Goal: Task Accomplishment & Management: Manage account settings

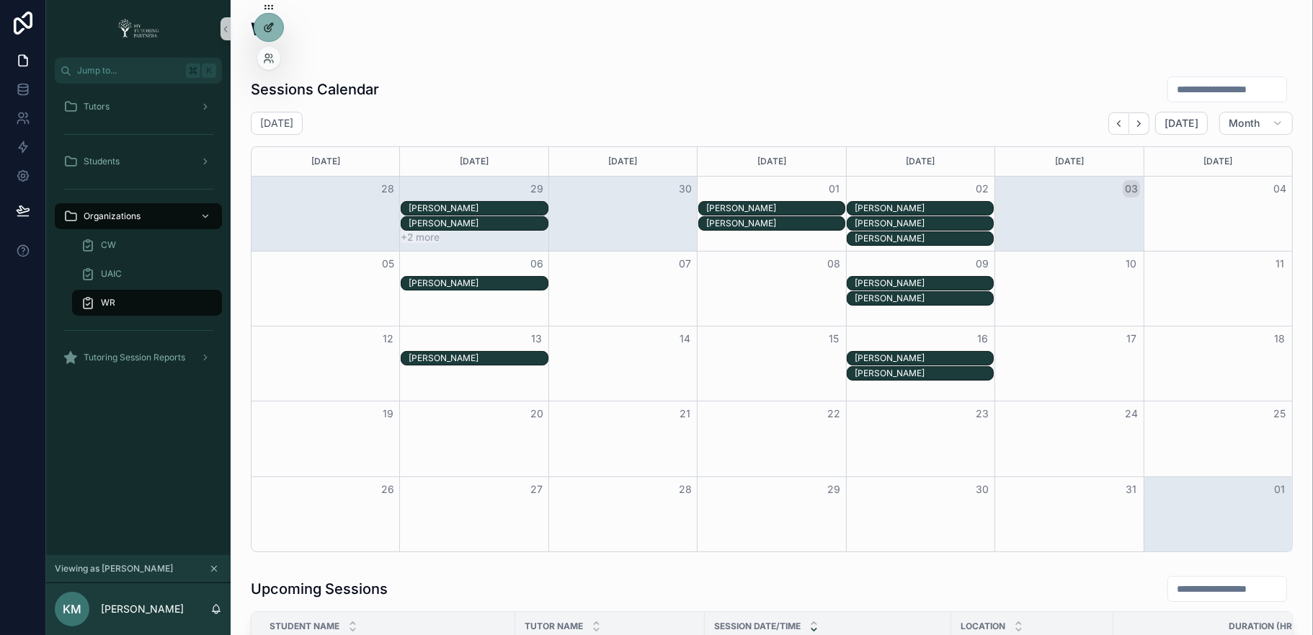
scroll to position [0, 1]
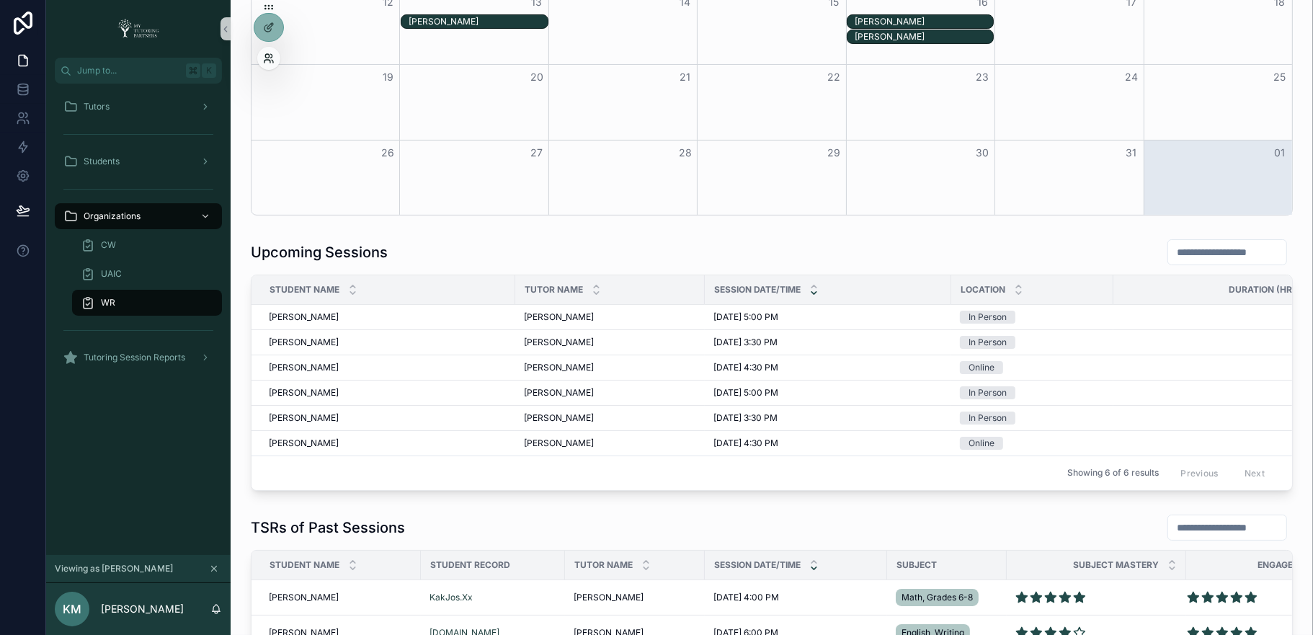
click at [263, 61] on icon at bounding box center [269, 59] width 12 height 12
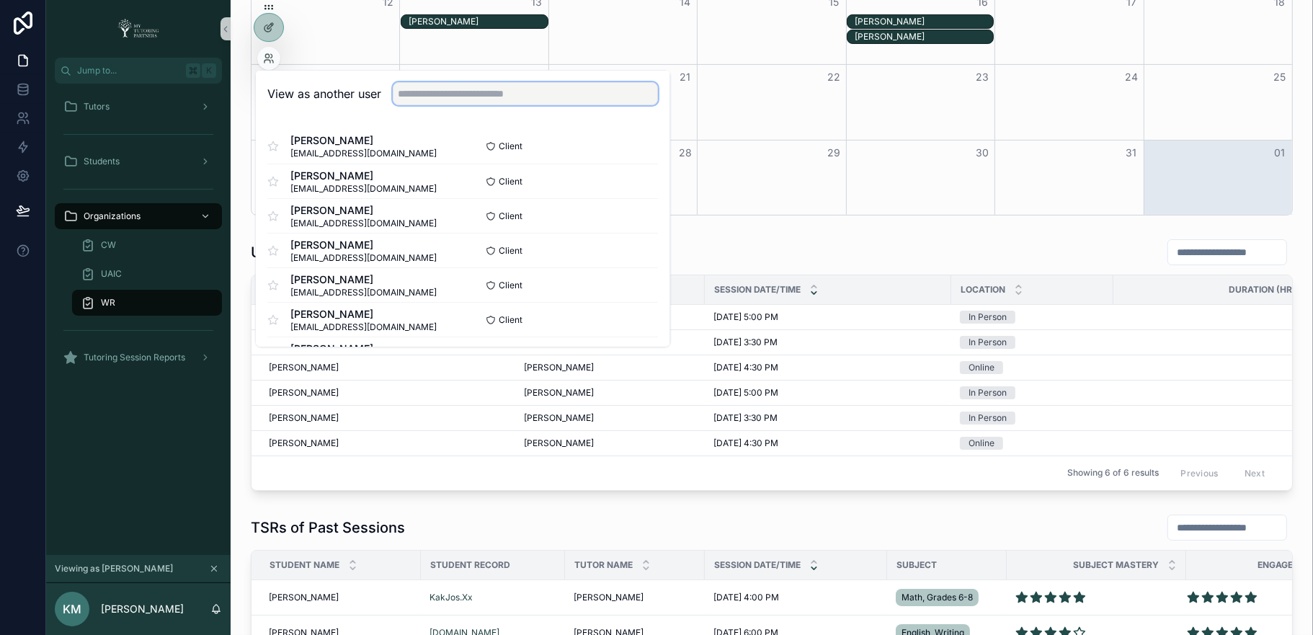
click at [412, 91] on input "text" at bounding box center [525, 93] width 265 height 23
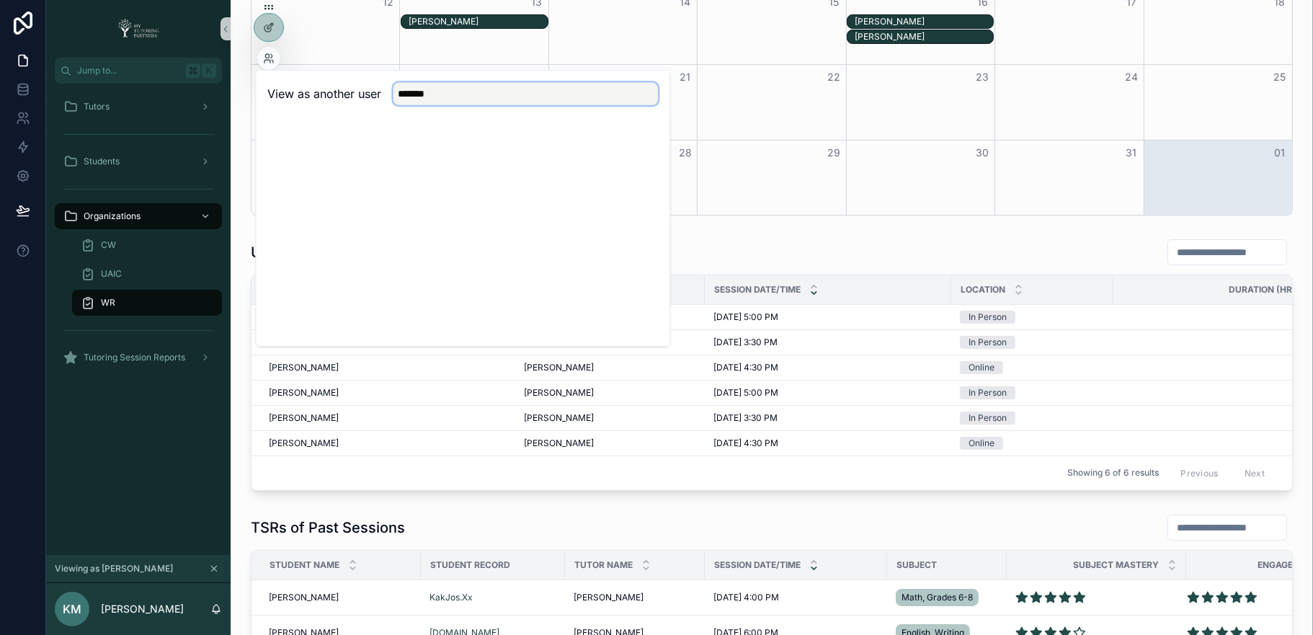
type input "******"
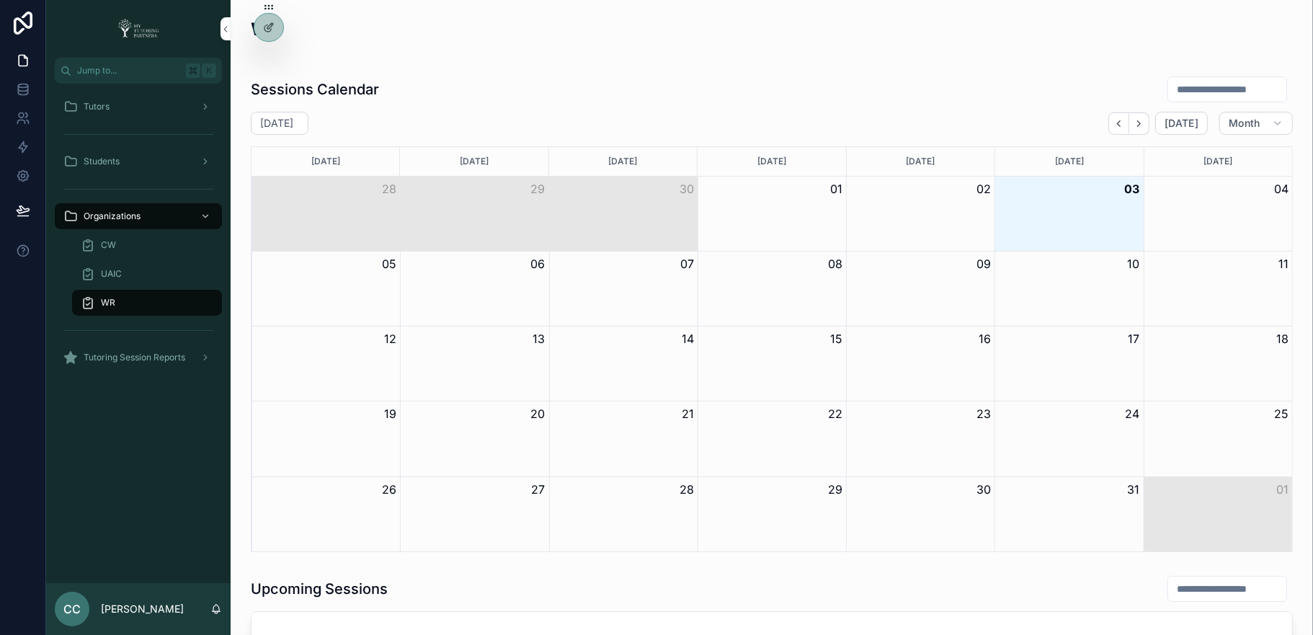
click at [0, 0] on icon at bounding box center [0, 0] width 0 height 0
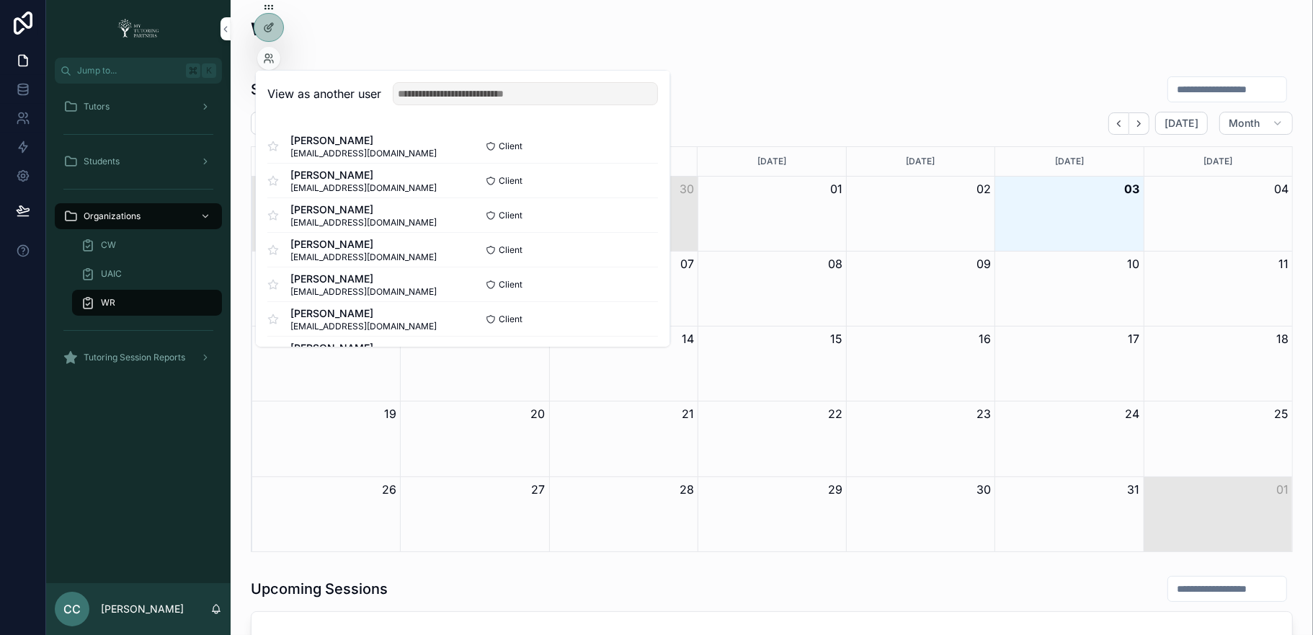
click at [504, 89] on input "text" at bounding box center [525, 93] width 265 height 23
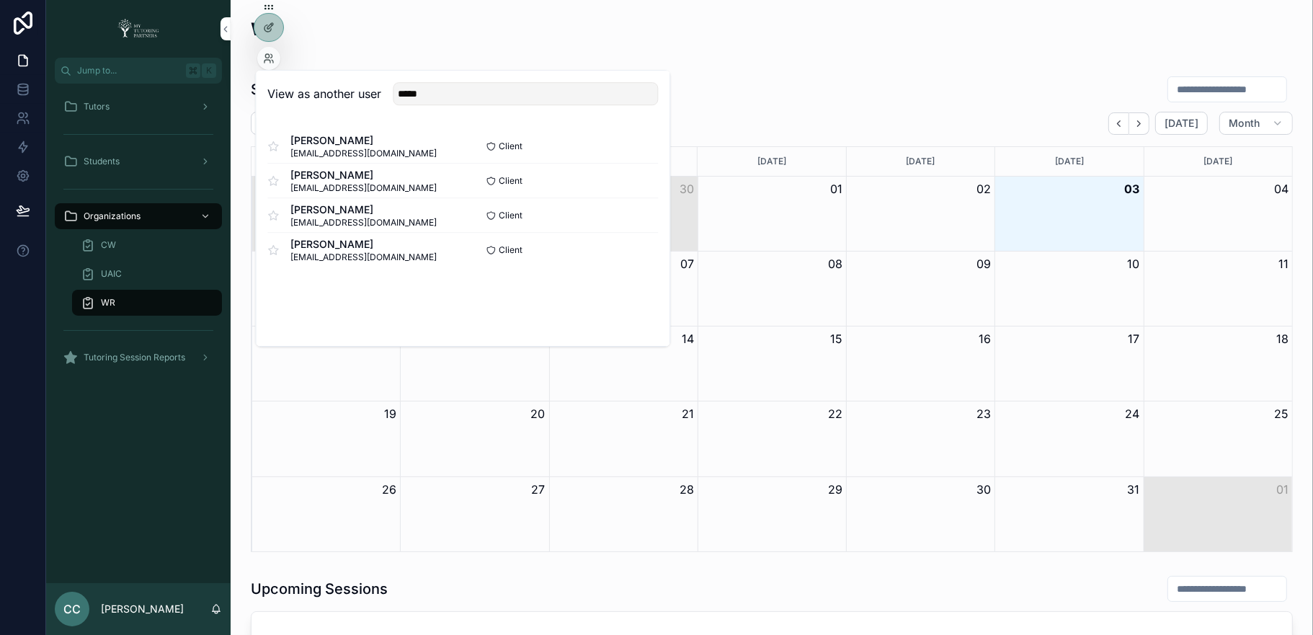
type input "*****"
click at [0, 0] on button "Select" at bounding box center [0, 0] width 0 height 0
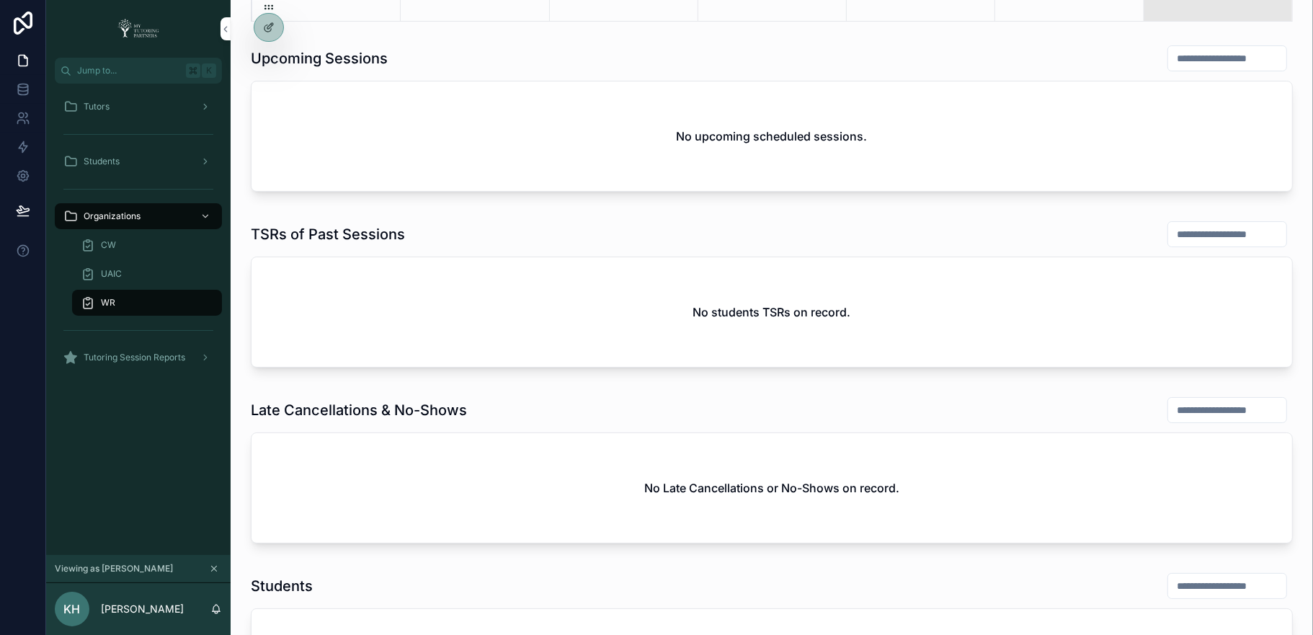
scroll to position [532, 0]
click at [120, 101] on div "Tutors" at bounding box center [138, 106] width 150 height 23
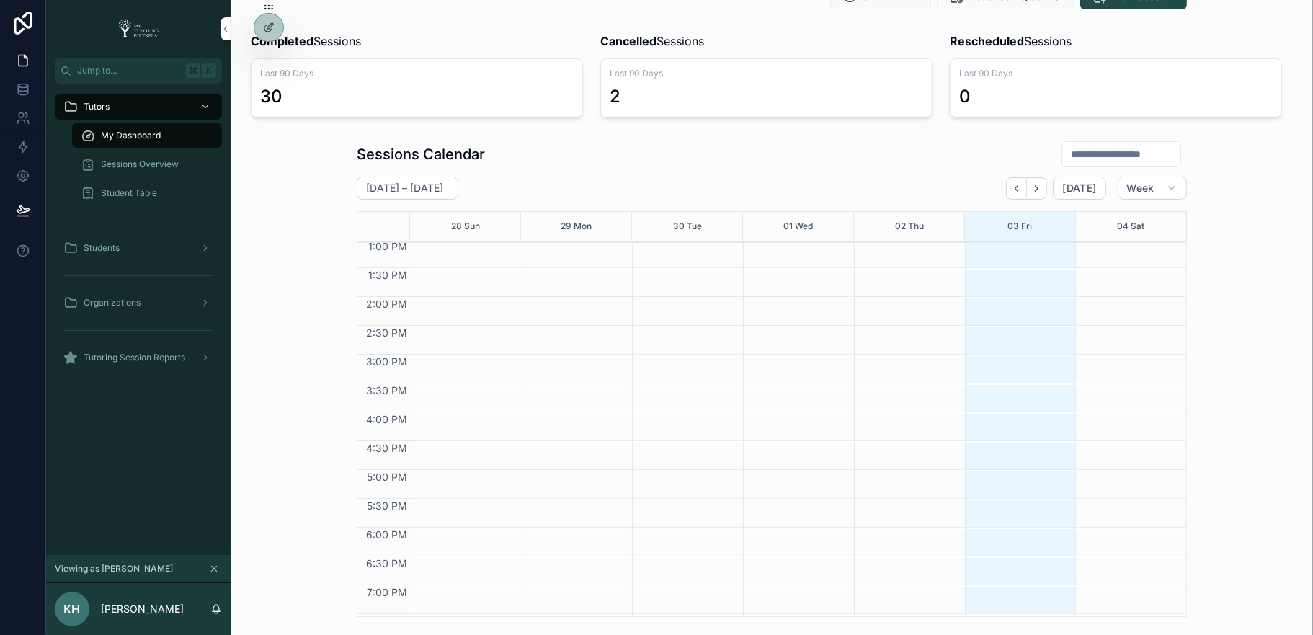
scroll to position [75, 0]
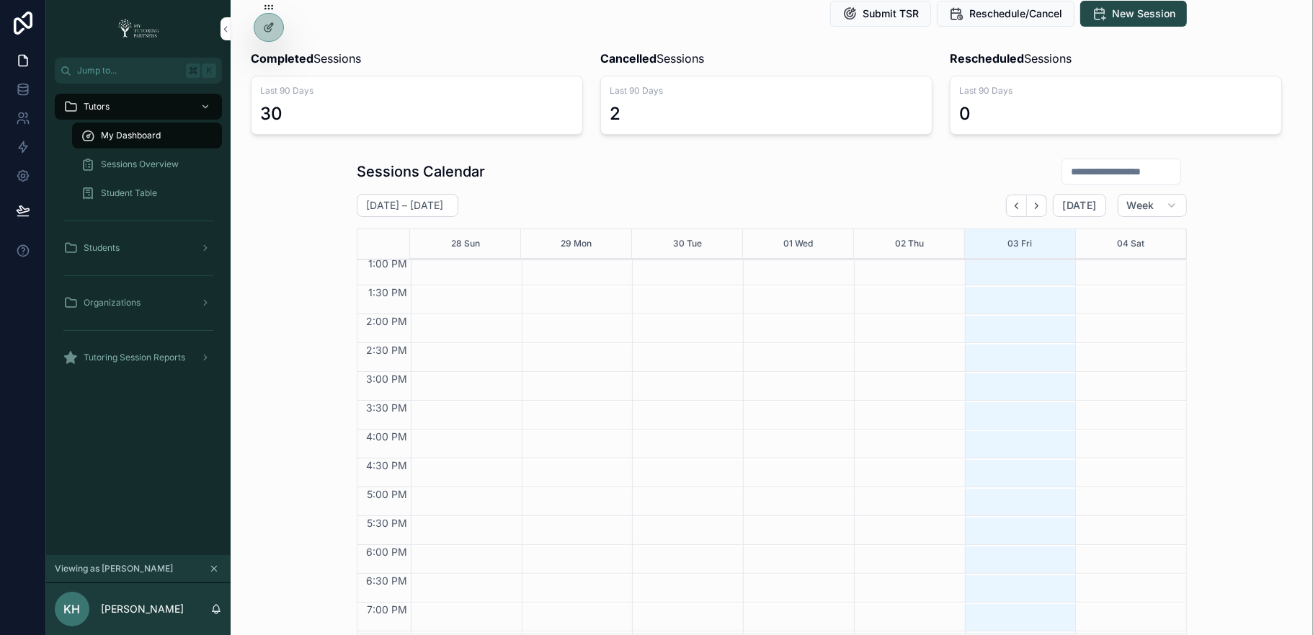
click at [1149, 202] on span "Week" at bounding box center [1140, 205] width 27 height 13
click at [1104, 239] on span "Month" at bounding box center [1091, 240] width 30 height 14
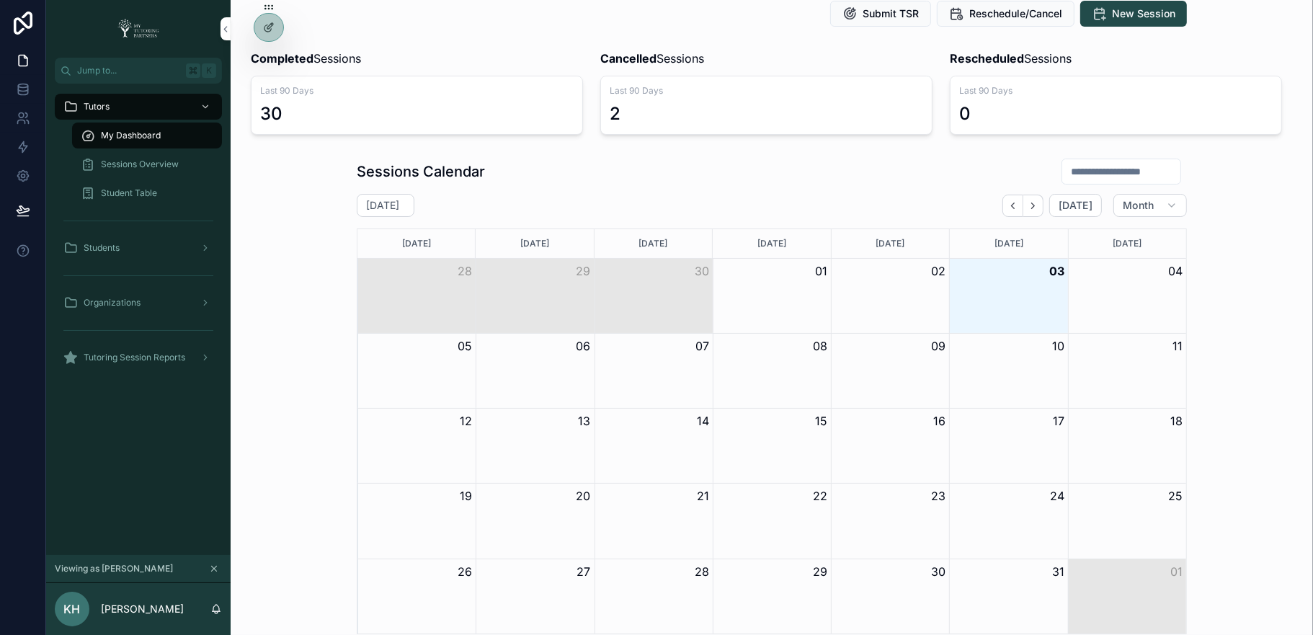
click at [1018, 202] on icon "Back" at bounding box center [1012, 205] width 11 height 11
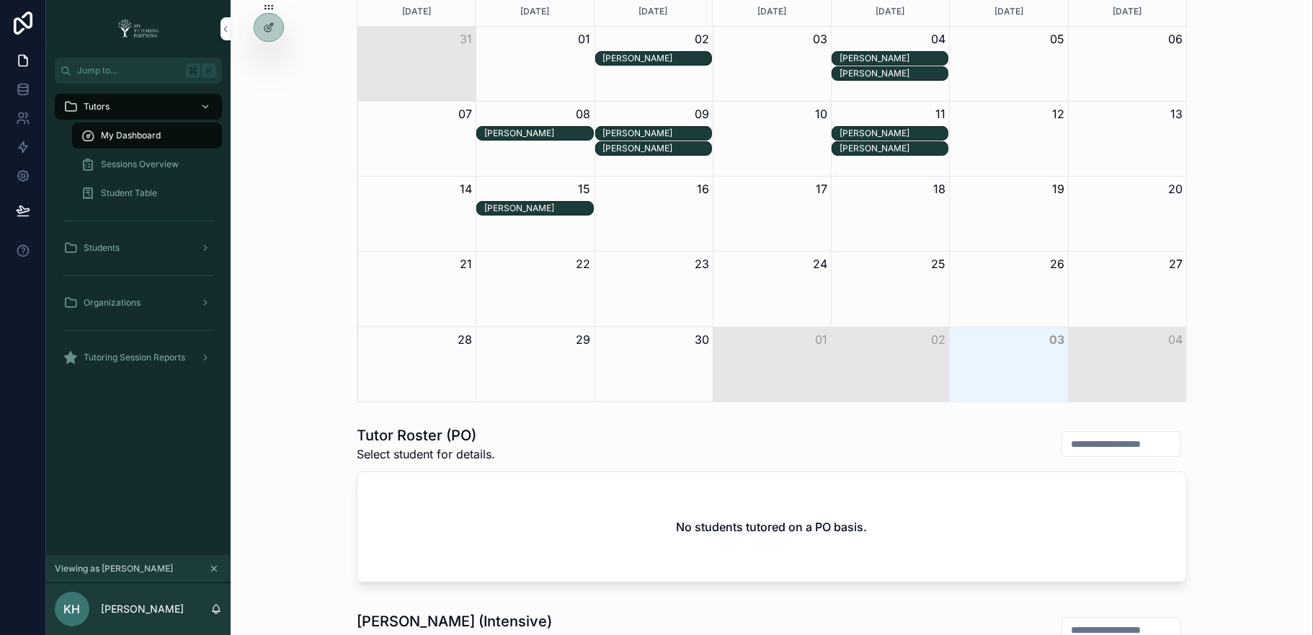
scroll to position [279, 0]
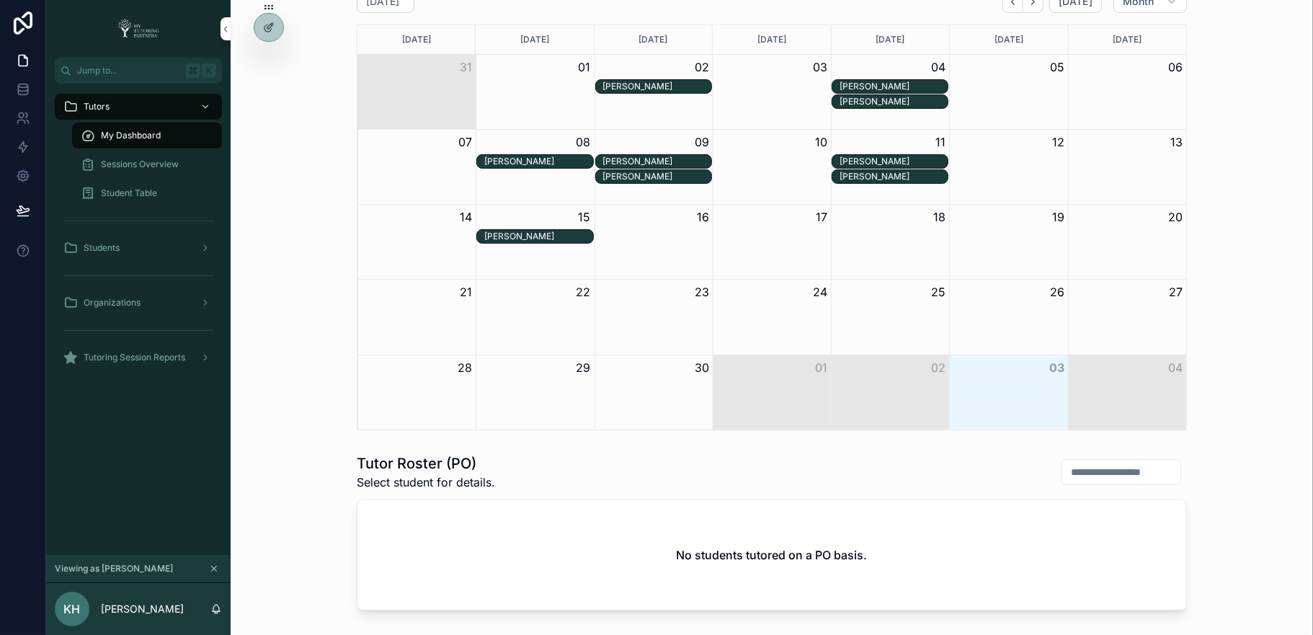
click at [667, 86] on div "Madison Duke" at bounding box center [657, 87] width 108 height 12
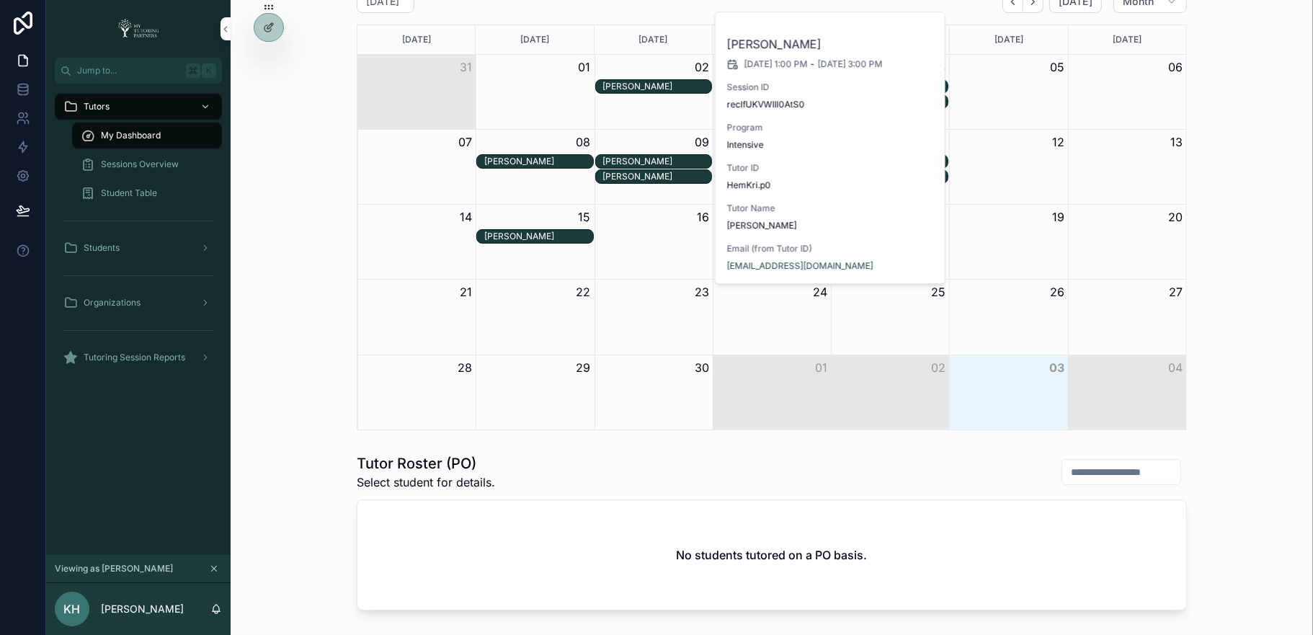
click at [998, 76] on div "05" at bounding box center [1008, 67] width 118 height 25
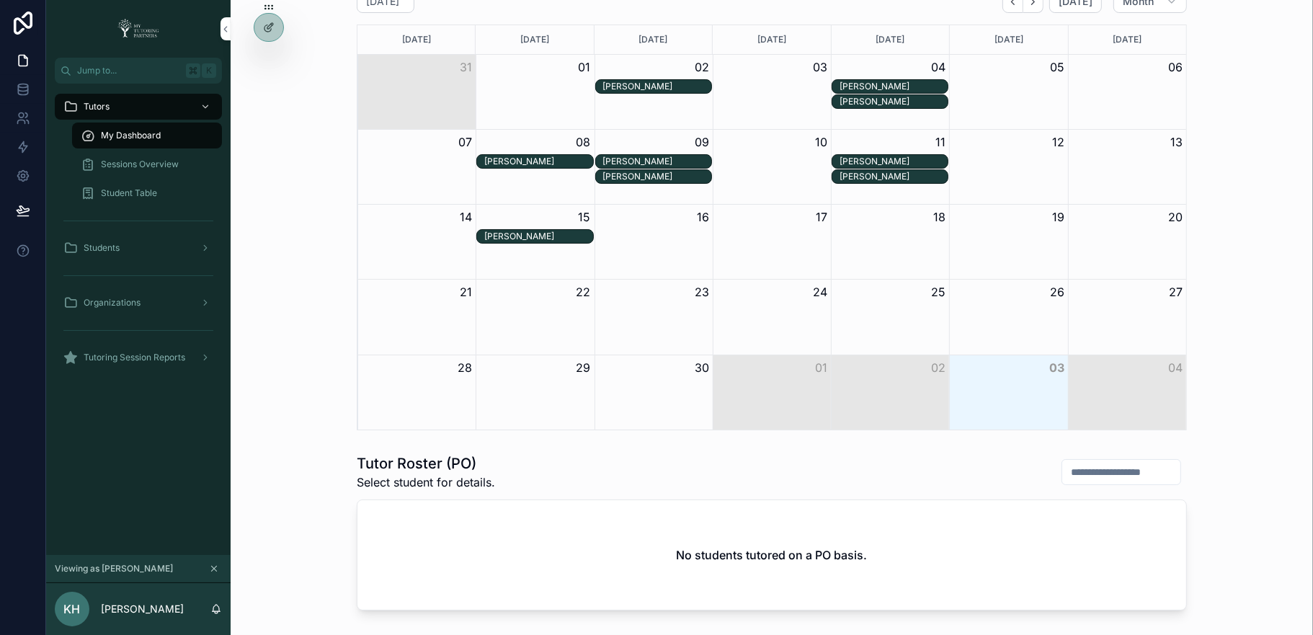
click at [917, 82] on div "Madison Duke" at bounding box center [894, 87] width 108 height 12
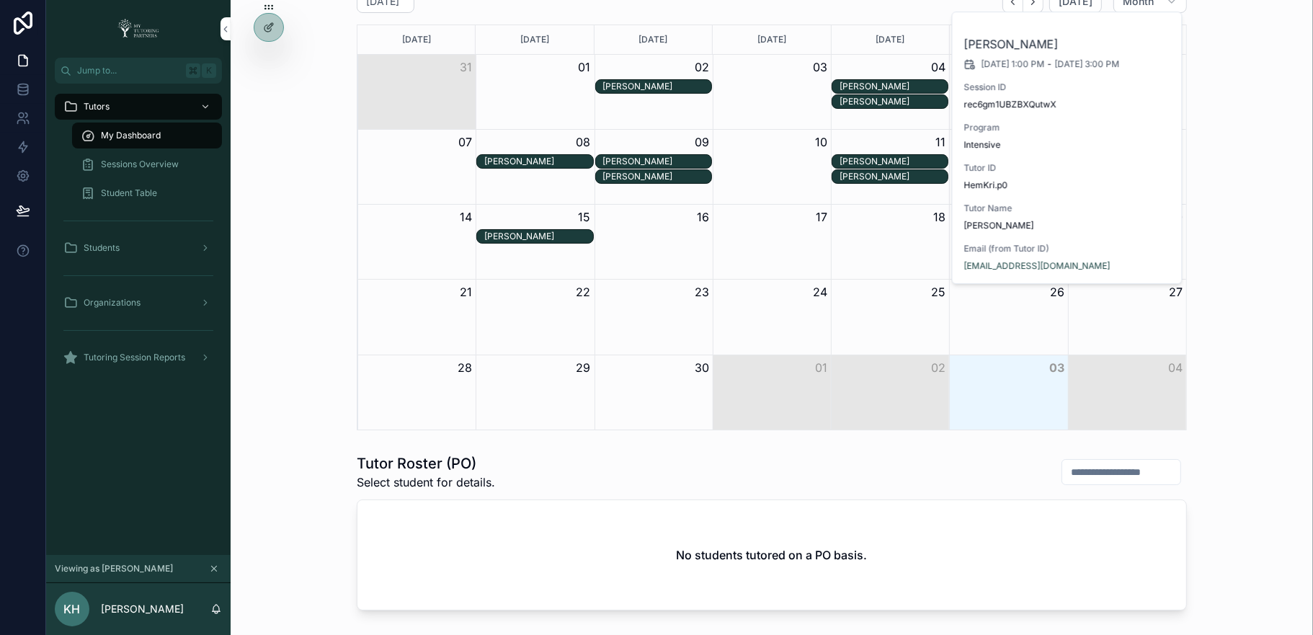
click at [908, 104] on div "Tessie Ray" at bounding box center [894, 101] width 108 height 13
click at [907, 98] on div "Tessie Ray" at bounding box center [894, 102] width 108 height 12
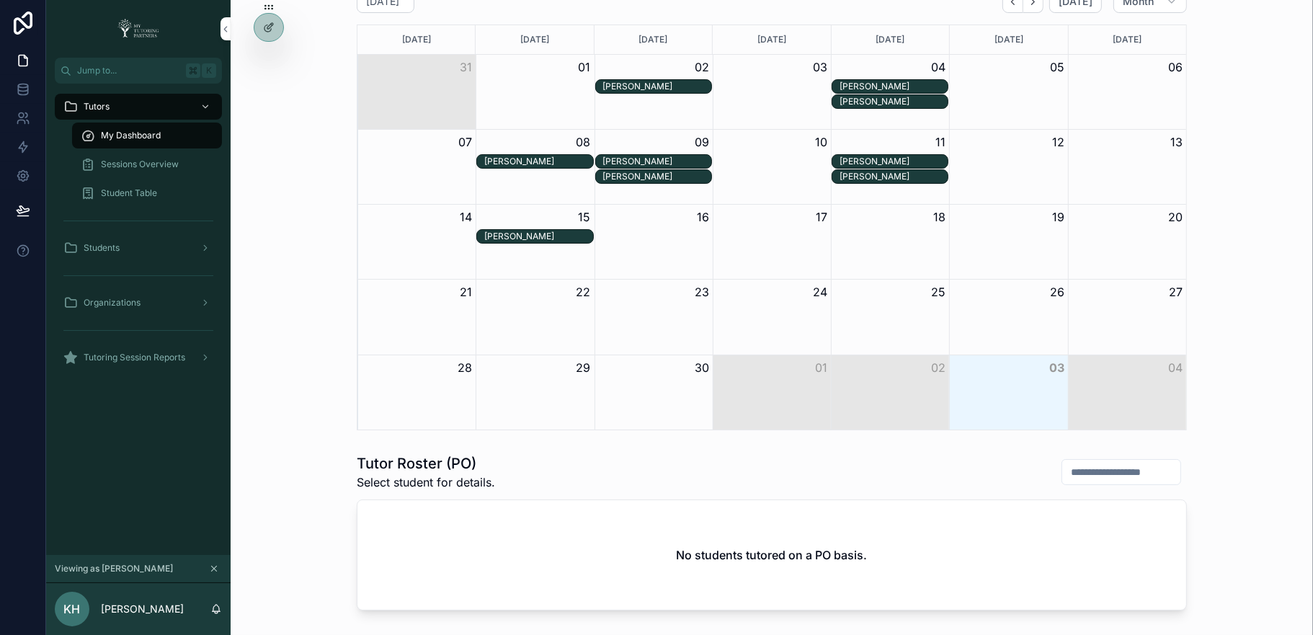
click at [907, 98] on div "Tessie Ray" at bounding box center [894, 102] width 108 height 12
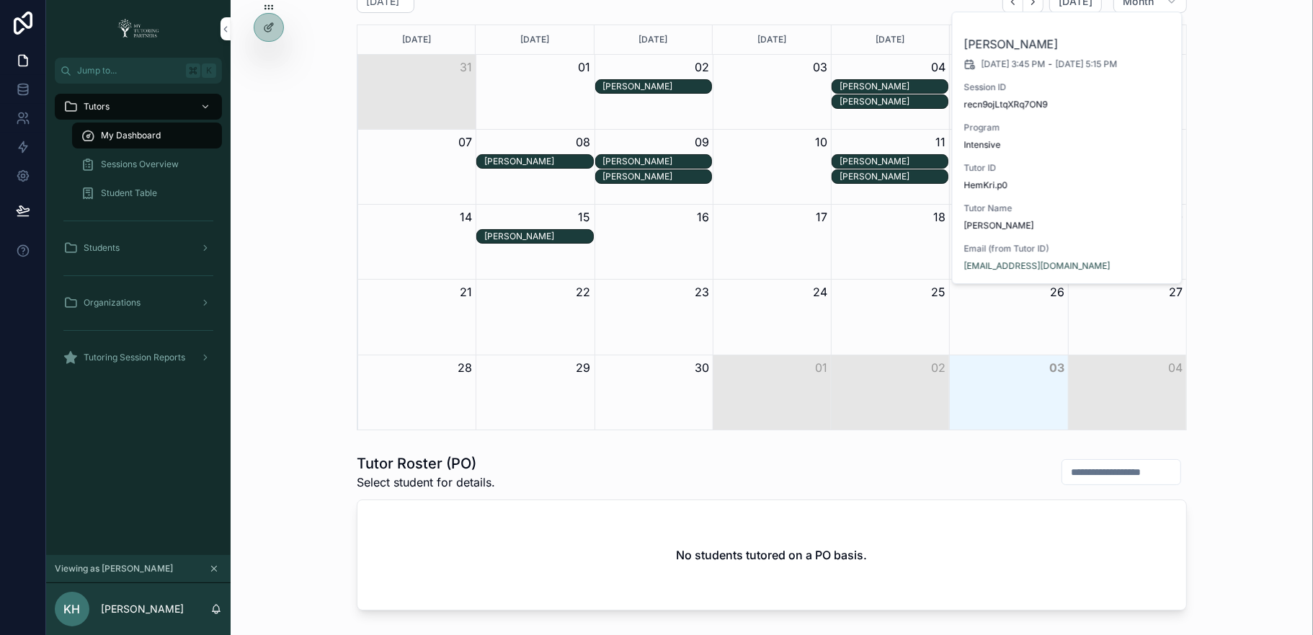
click at [540, 156] on div "Alexis Stober" at bounding box center [538, 162] width 108 height 12
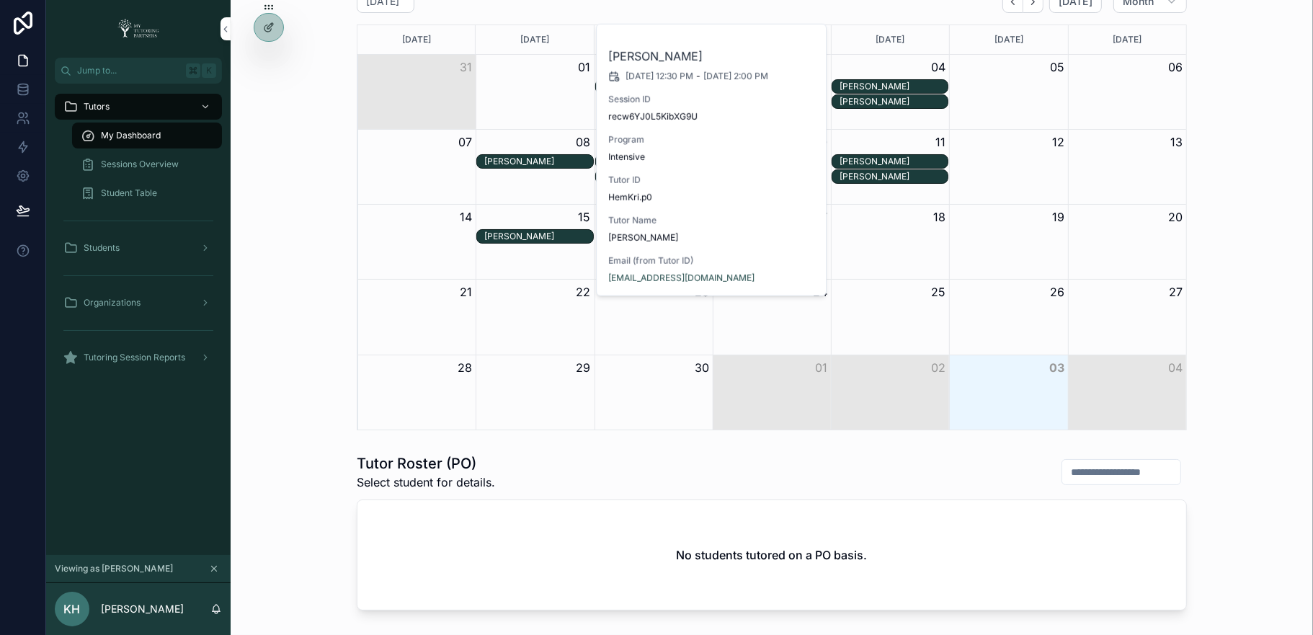
click at [895, 157] on div "Madison Duke" at bounding box center [894, 162] width 108 height 12
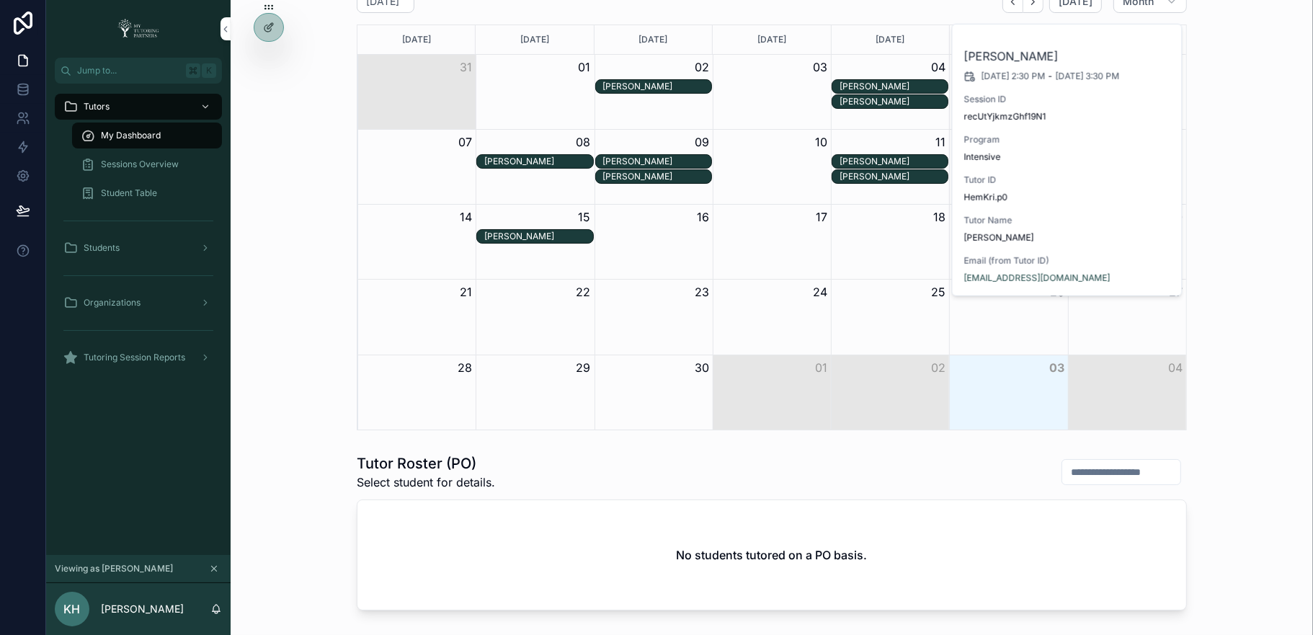
click at [681, 158] on div "Madison Duke" at bounding box center [657, 162] width 108 height 12
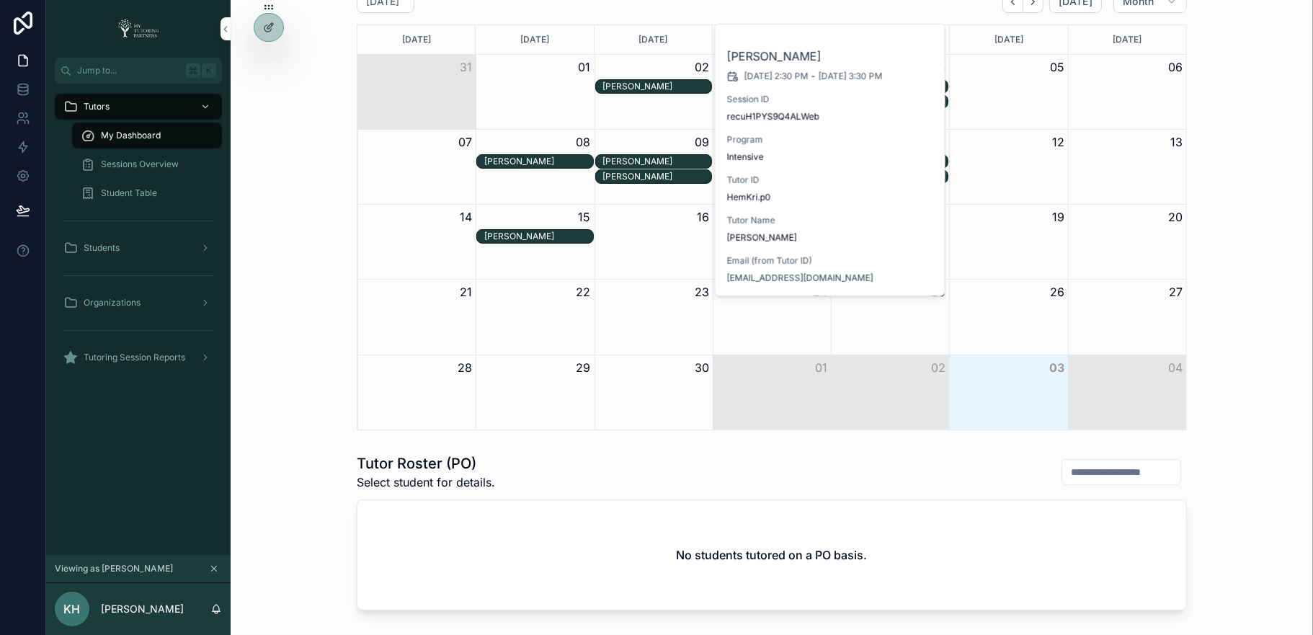
click at [528, 233] on div "Alexis Stober" at bounding box center [538, 237] width 108 height 12
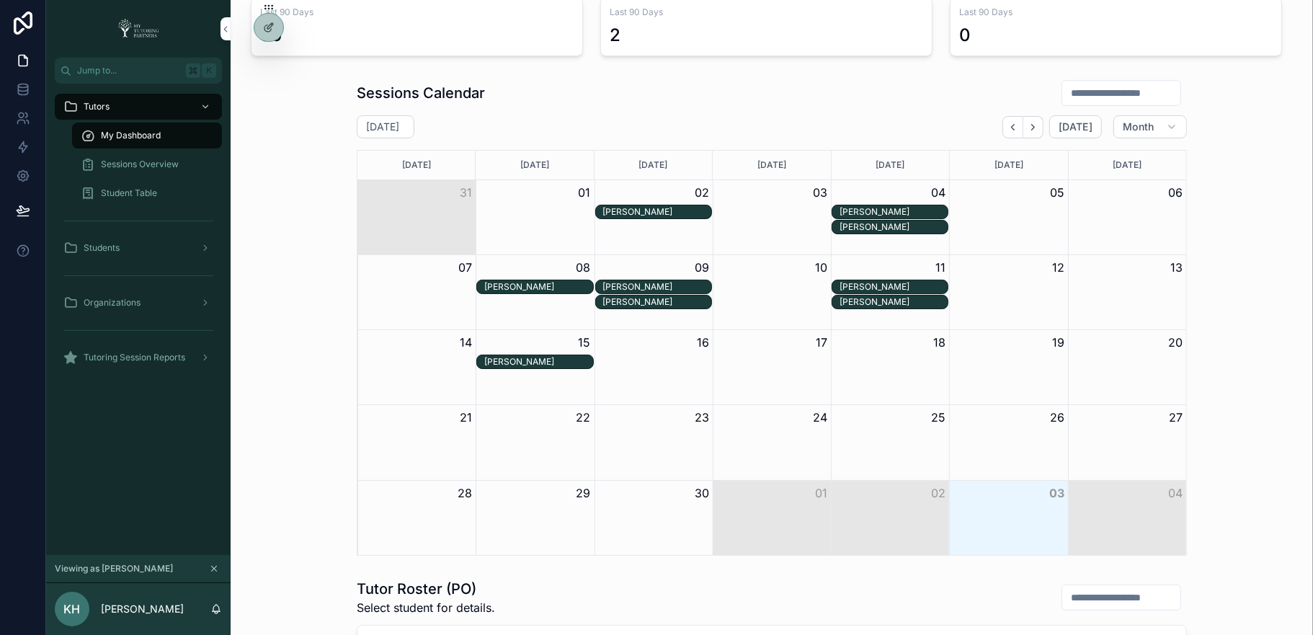
scroll to position [68, 0]
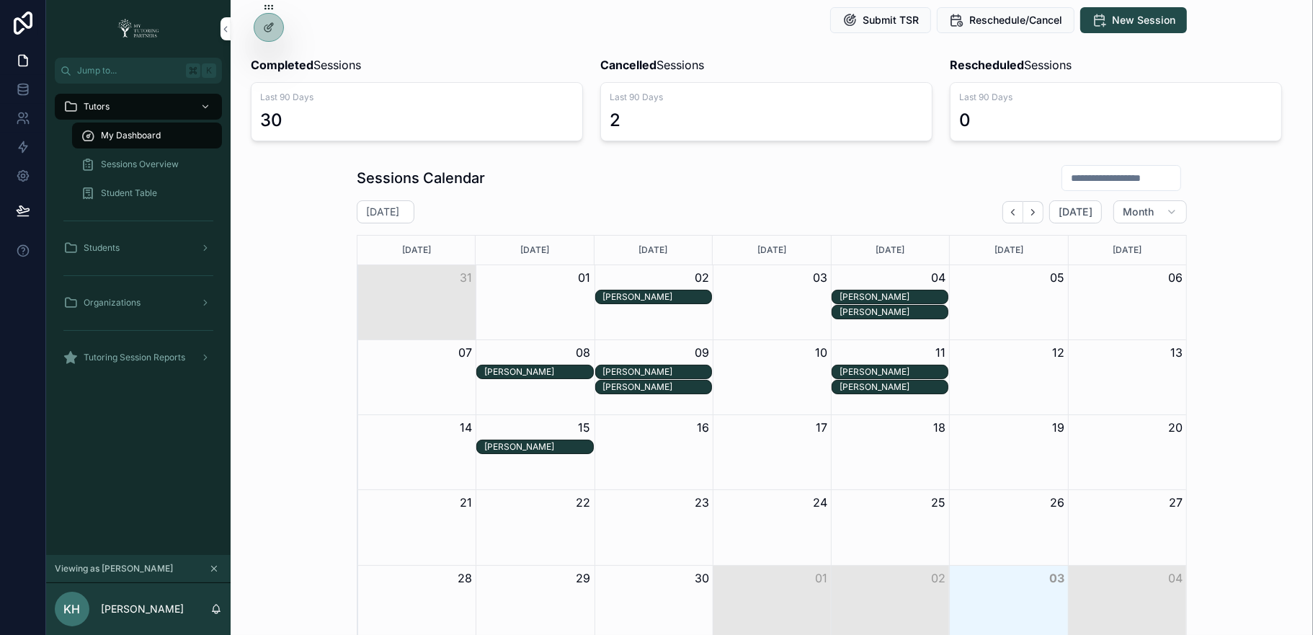
click at [0, 0] on div at bounding box center [0, 0] width 0 height 0
click at [0, 0] on icon at bounding box center [0, 0] width 0 height 0
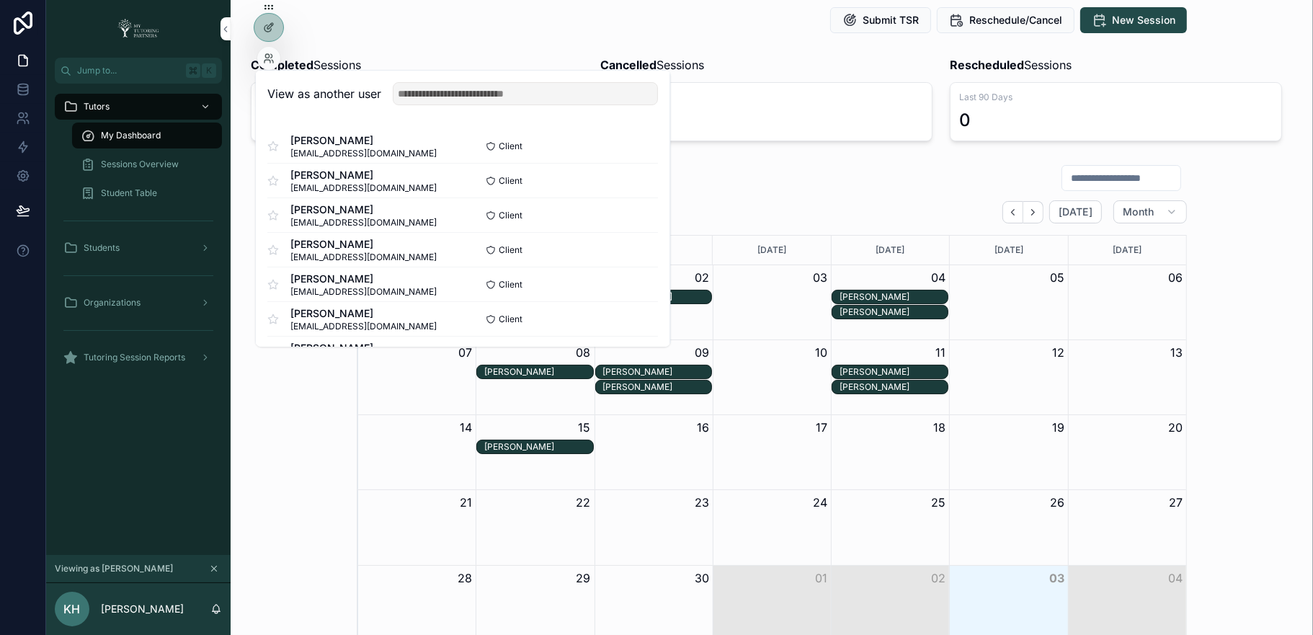
click at [517, 86] on input "text" at bounding box center [525, 93] width 265 height 23
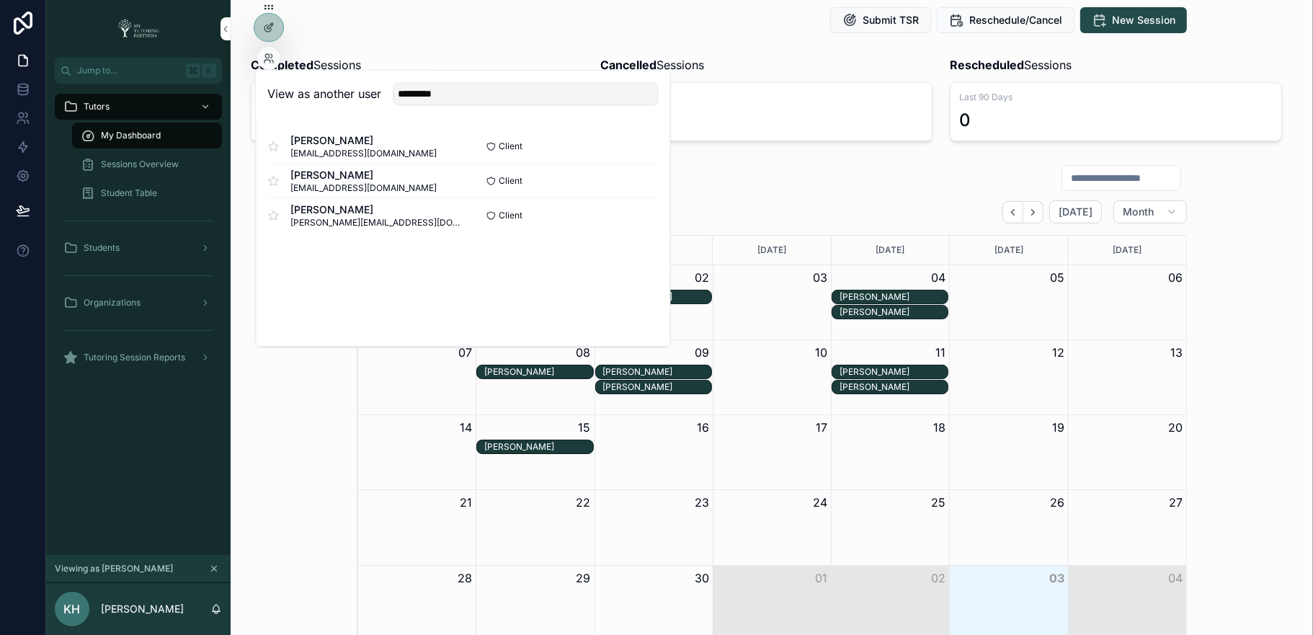
type input "*********"
click at [0, 0] on button "Select" at bounding box center [0, 0] width 0 height 0
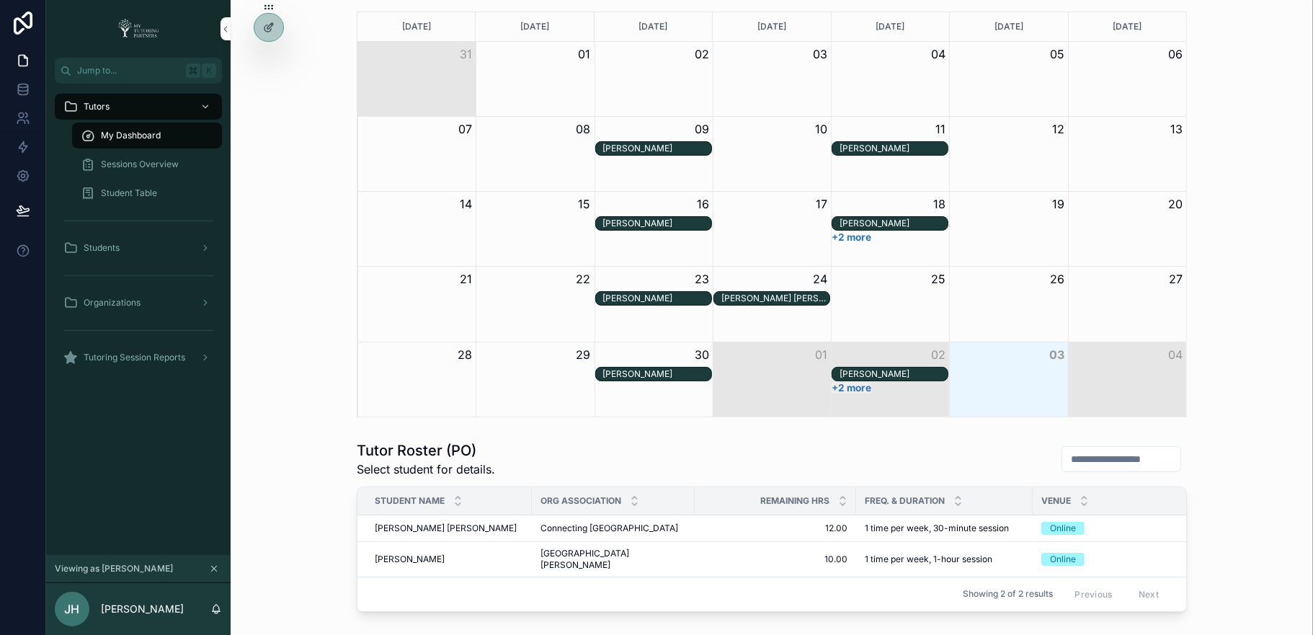
scroll to position [301, 0]
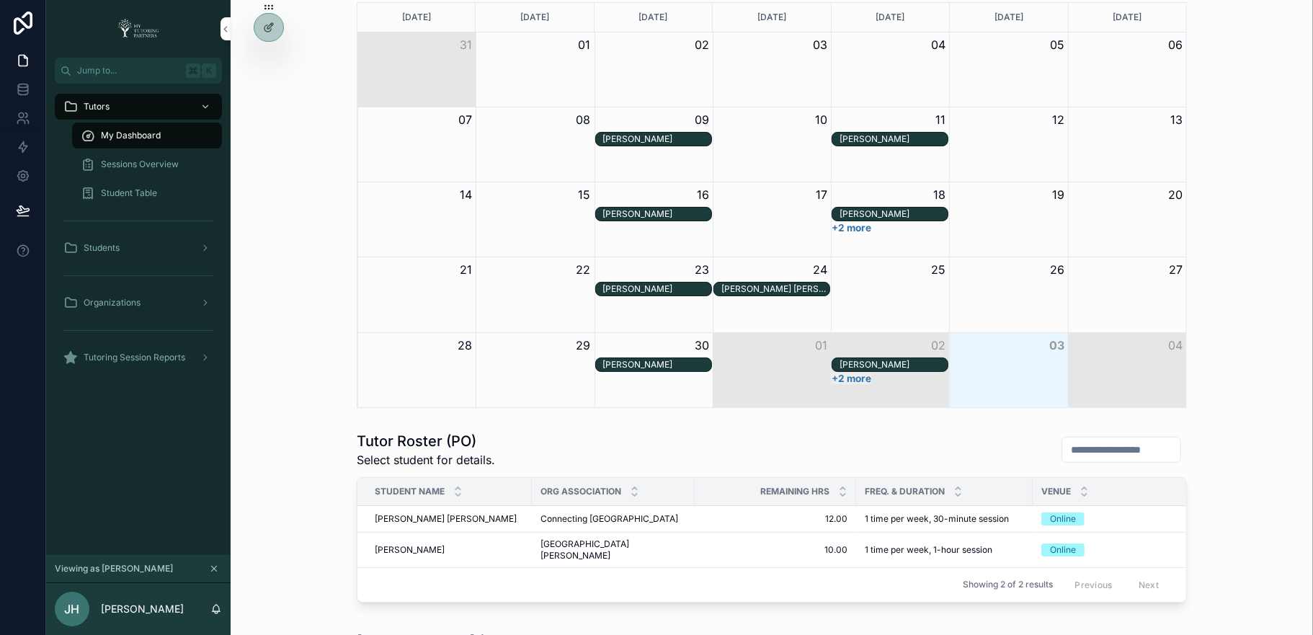
click at [166, 164] on span "Sessions Overview" at bounding box center [140, 165] width 78 height 12
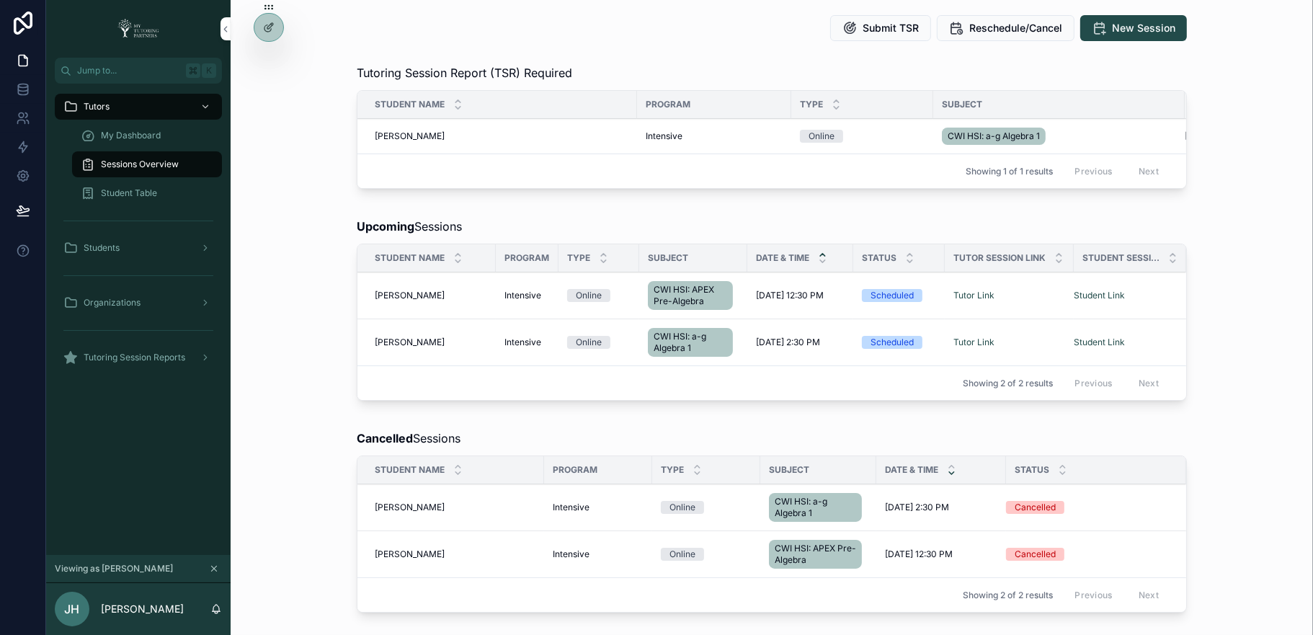
scroll to position [507, 0]
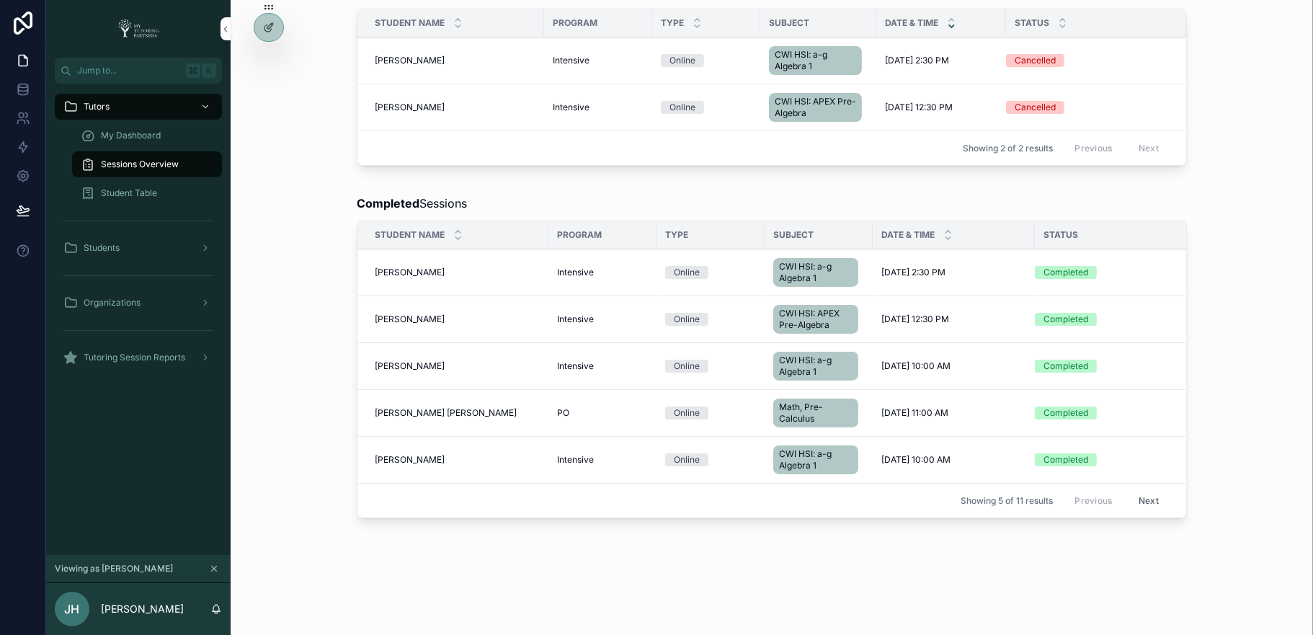
click at [412, 360] on span "Lillian Daoud" at bounding box center [410, 366] width 70 height 12
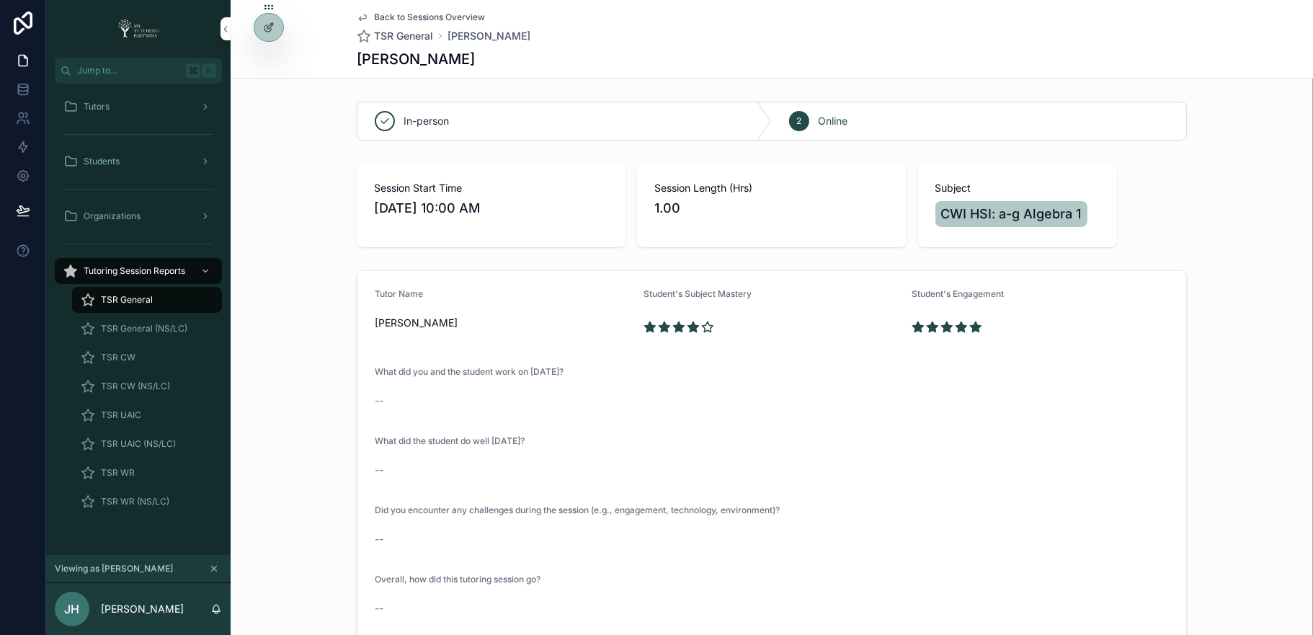
click at [152, 108] on div "Tutors" at bounding box center [138, 106] width 150 height 23
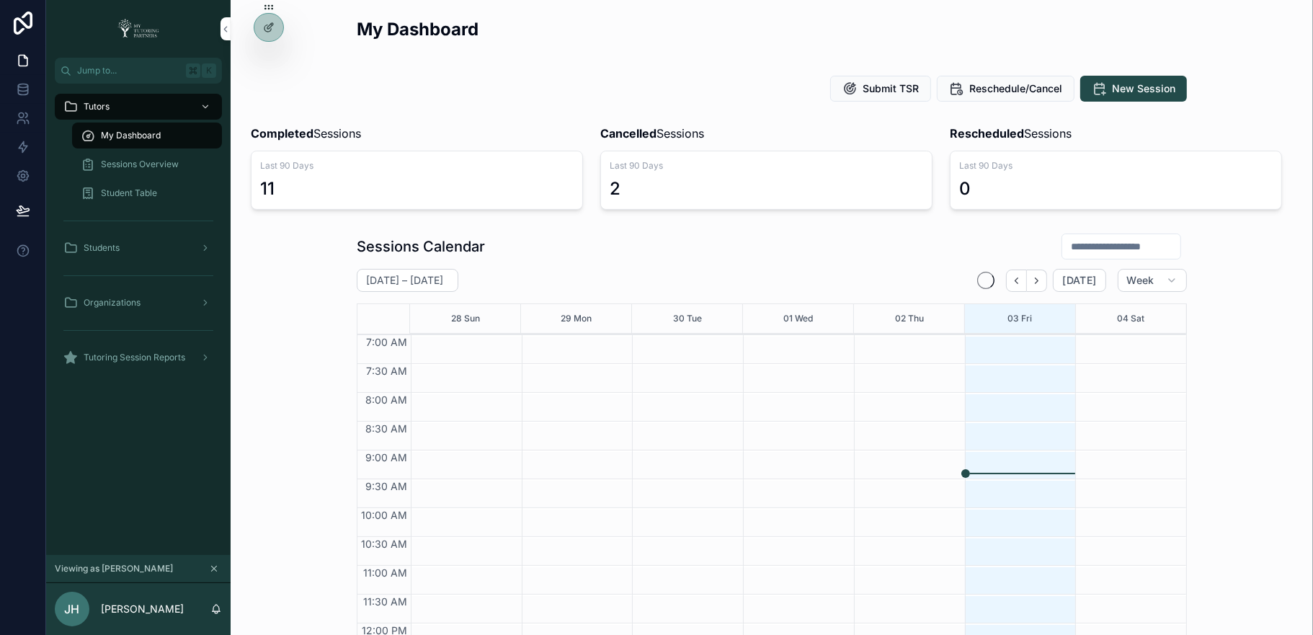
scroll to position [375, 0]
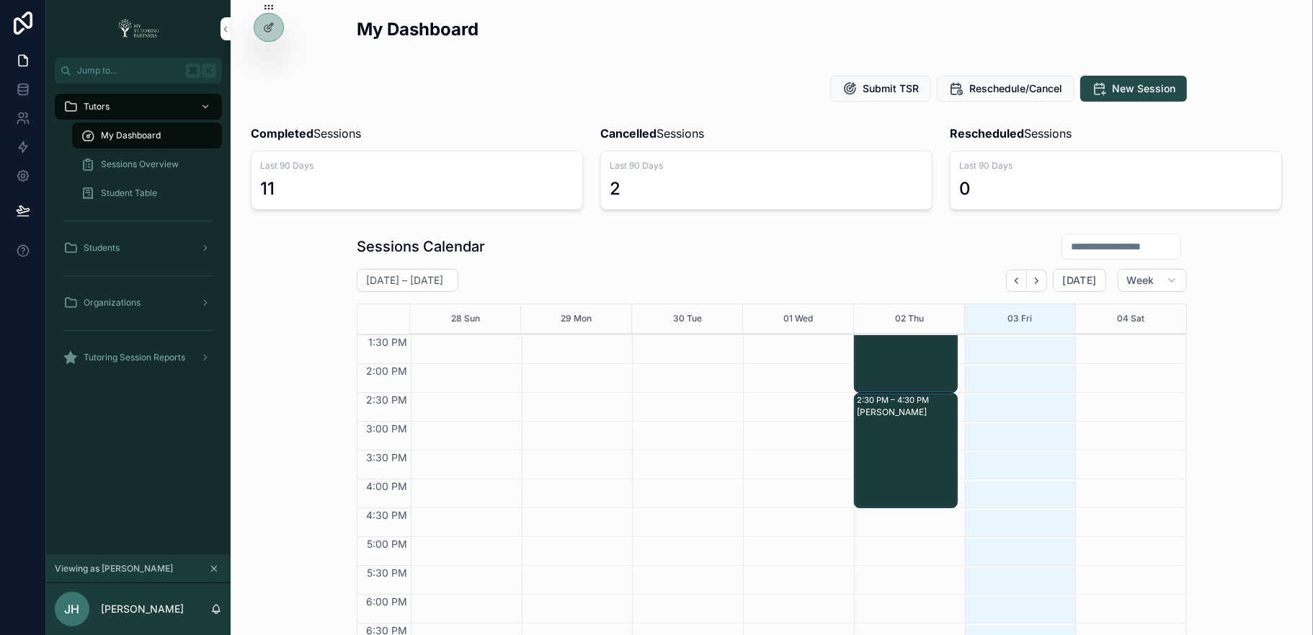
click at [160, 133] on div "My Dashboard" at bounding box center [147, 135] width 133 height 23
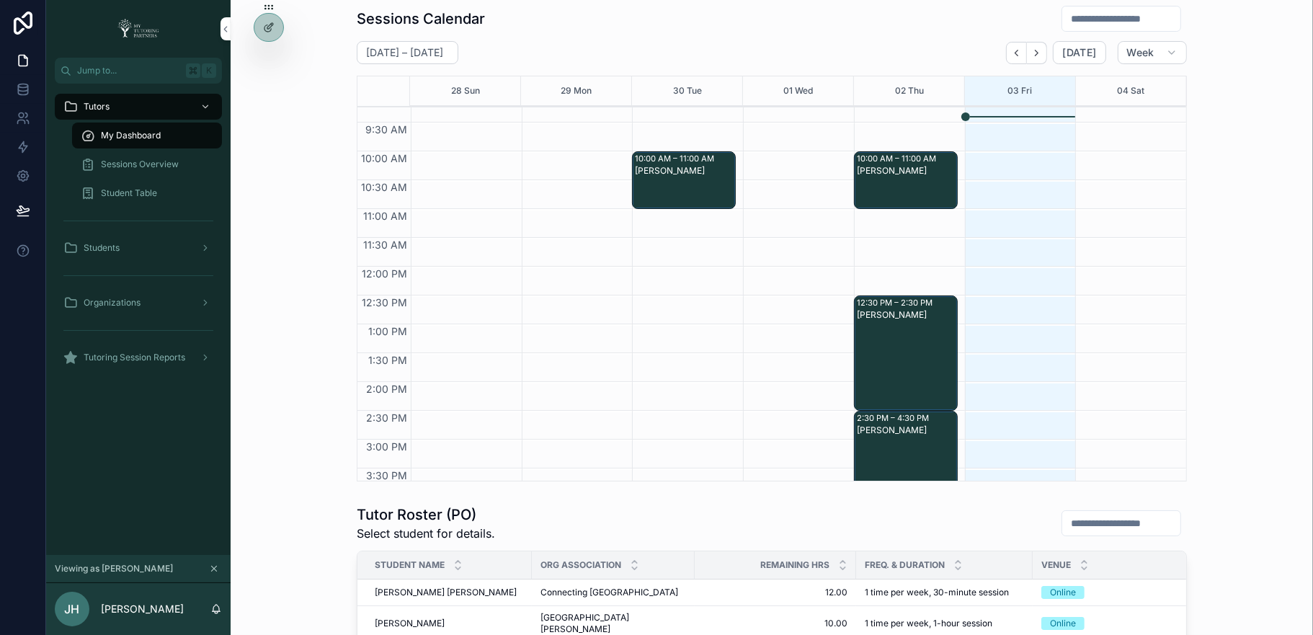
scroll to position [127, 0]
click at [135, 368] on div "Tutoring Session Reports" at bounding box center [138, 357] width 150 height 23
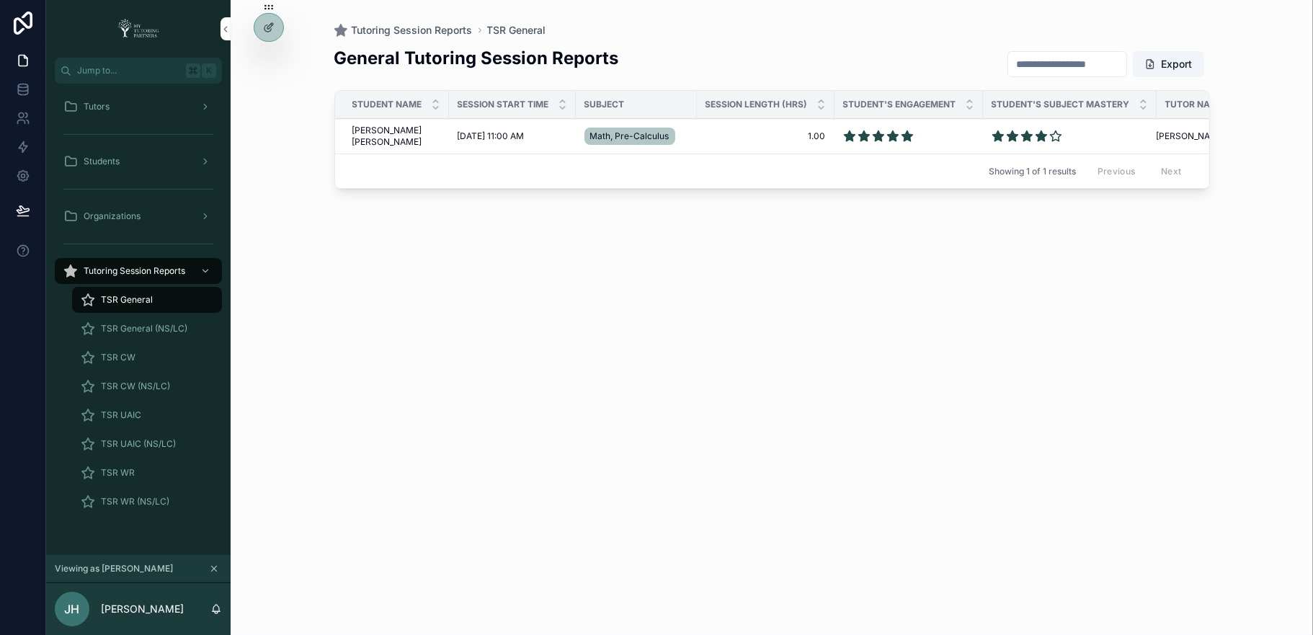
click at [128, 355] on span "TSR CW" at bounding box center [118, 358] width 35 height 12
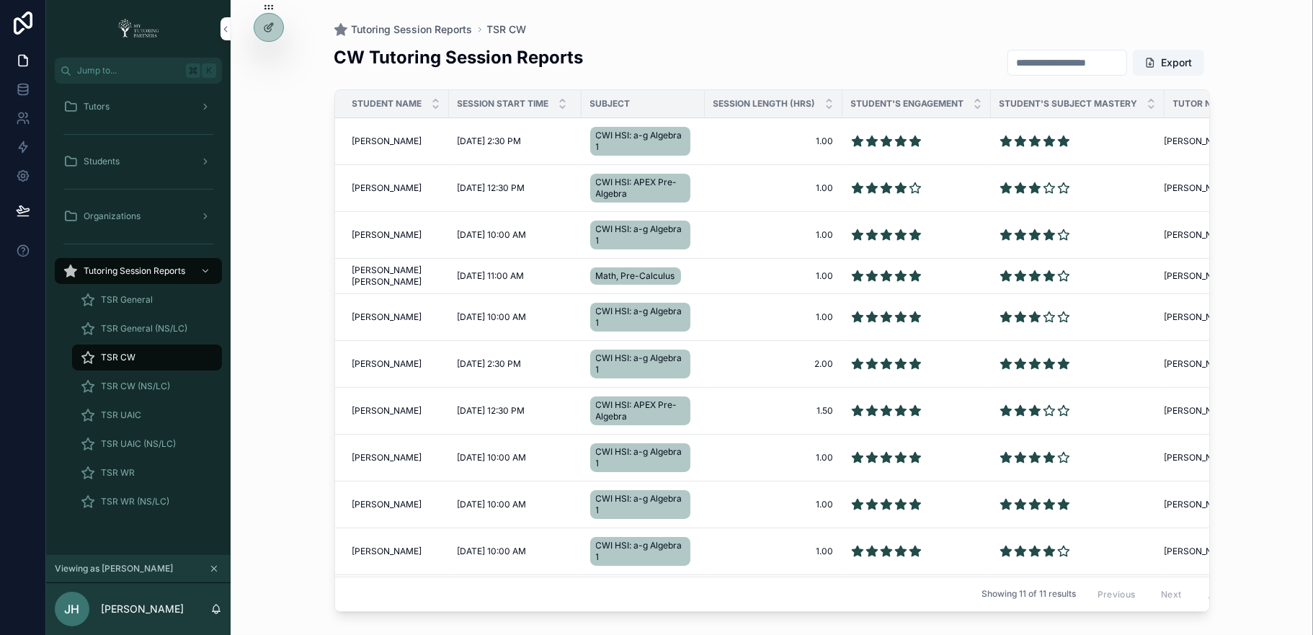
scroll to position [10, 0]
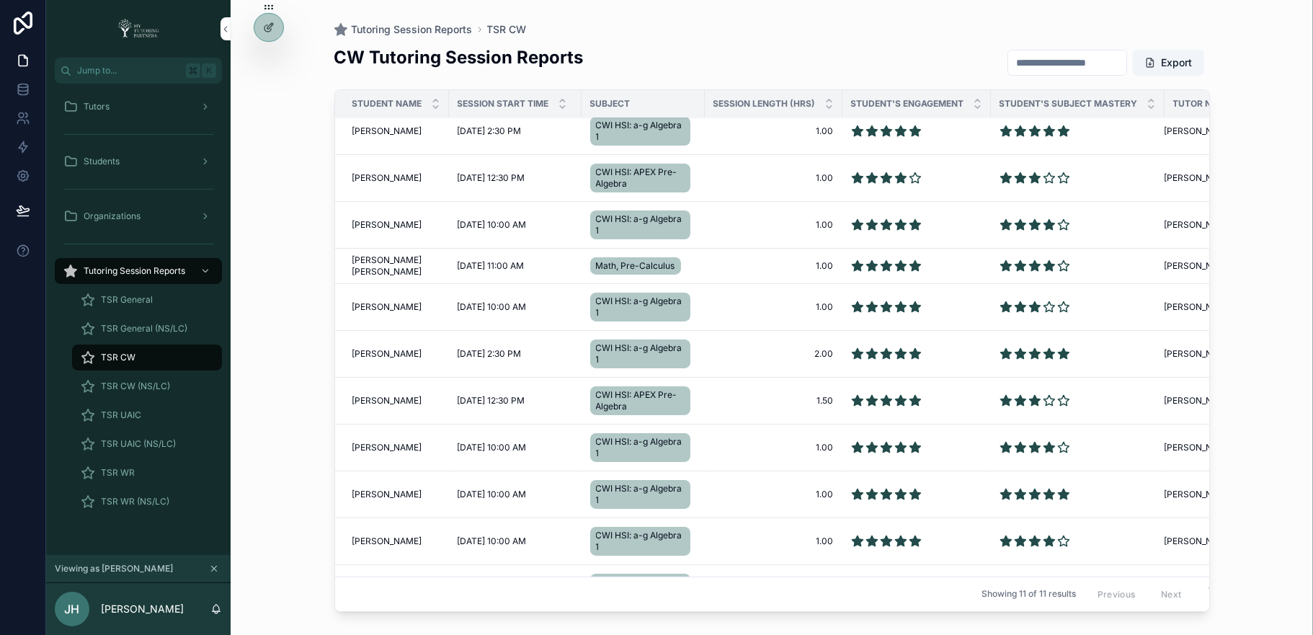
click at [378, 223] on span "[PERSON_NAME]" at bounding box center [387, 225] width 70 height 12
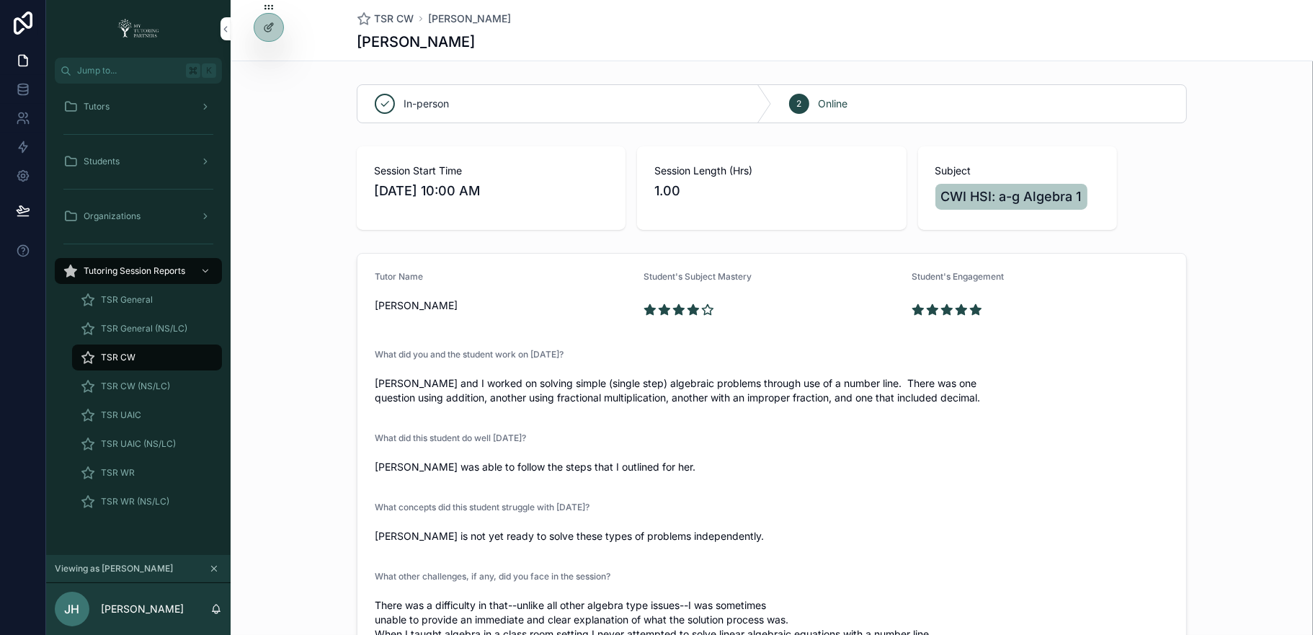
scroll to position [22, 0]
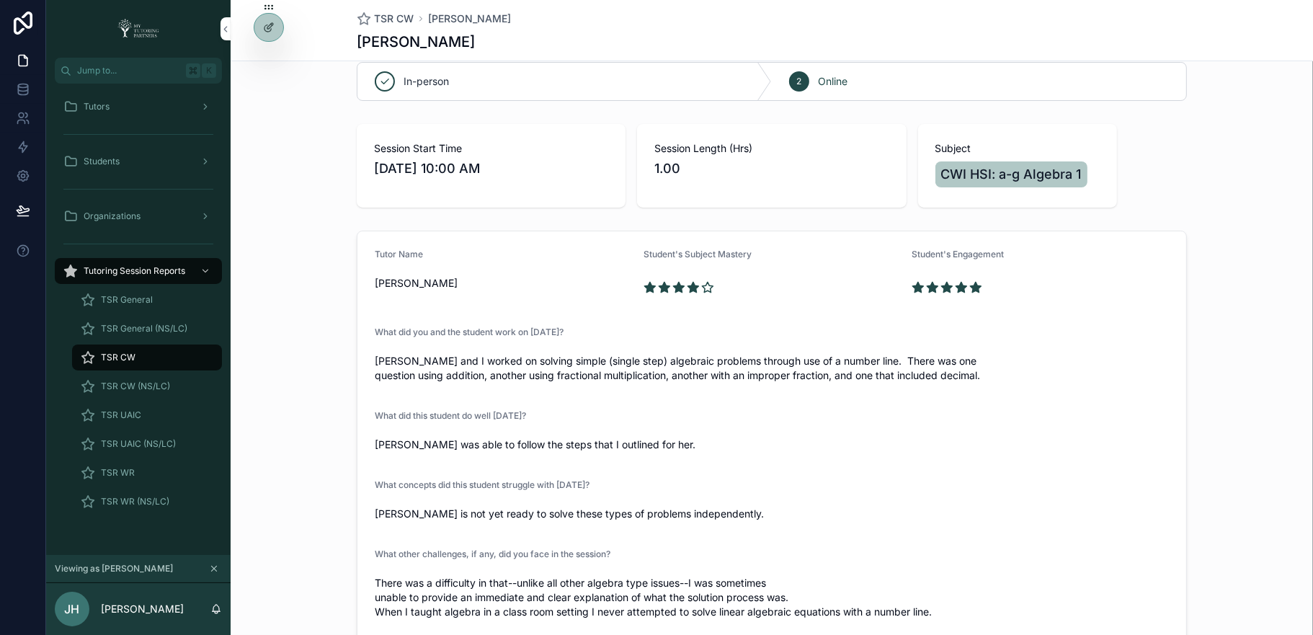
click at [0, 0] on icon at bounding box center [0, 0] width 0 height 0
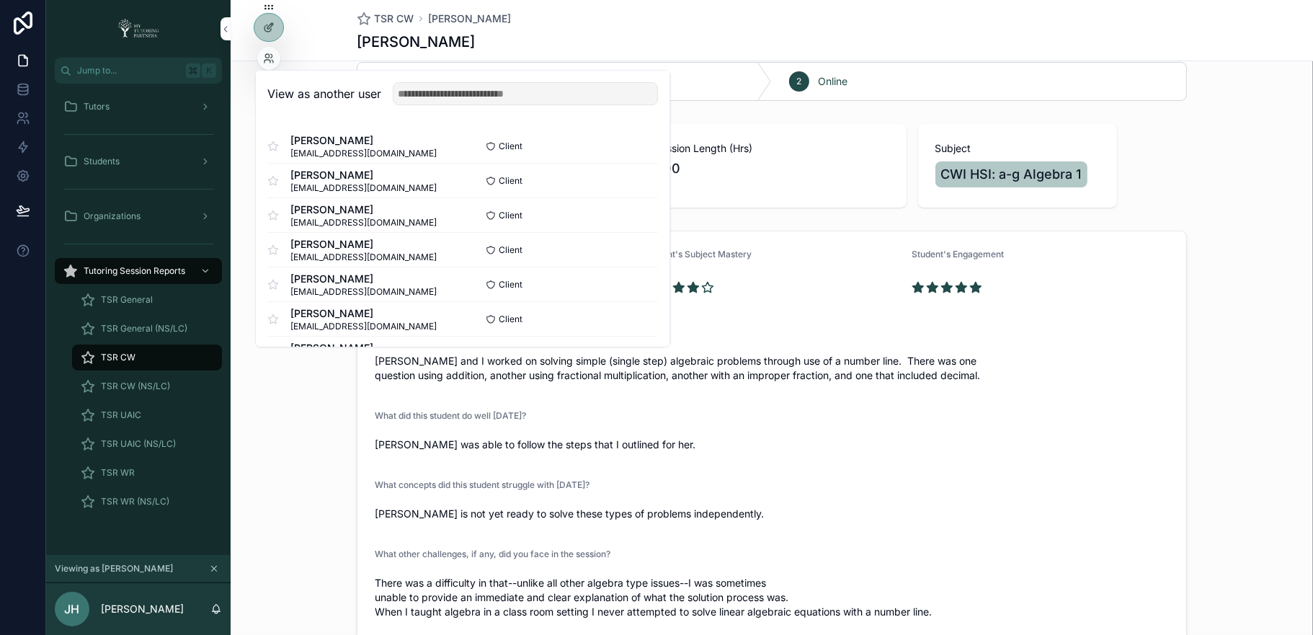
click at [419, 99] on input "text" at bounding box center [525, 93] width 265 height 23
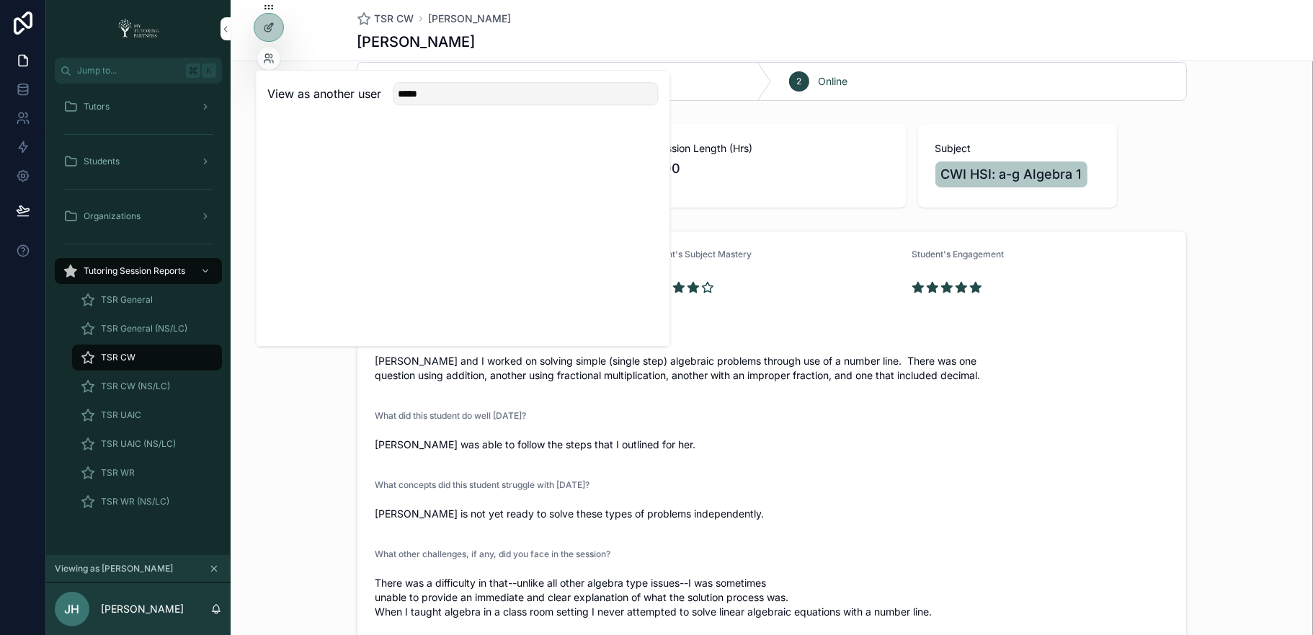
click at [419, 98] on input "*****" at bounding box center [525, 93] width 265 height 23
type input "******"
click at [0, 0] on button "Select" at bounding box center [0, 0] width 0 height 0
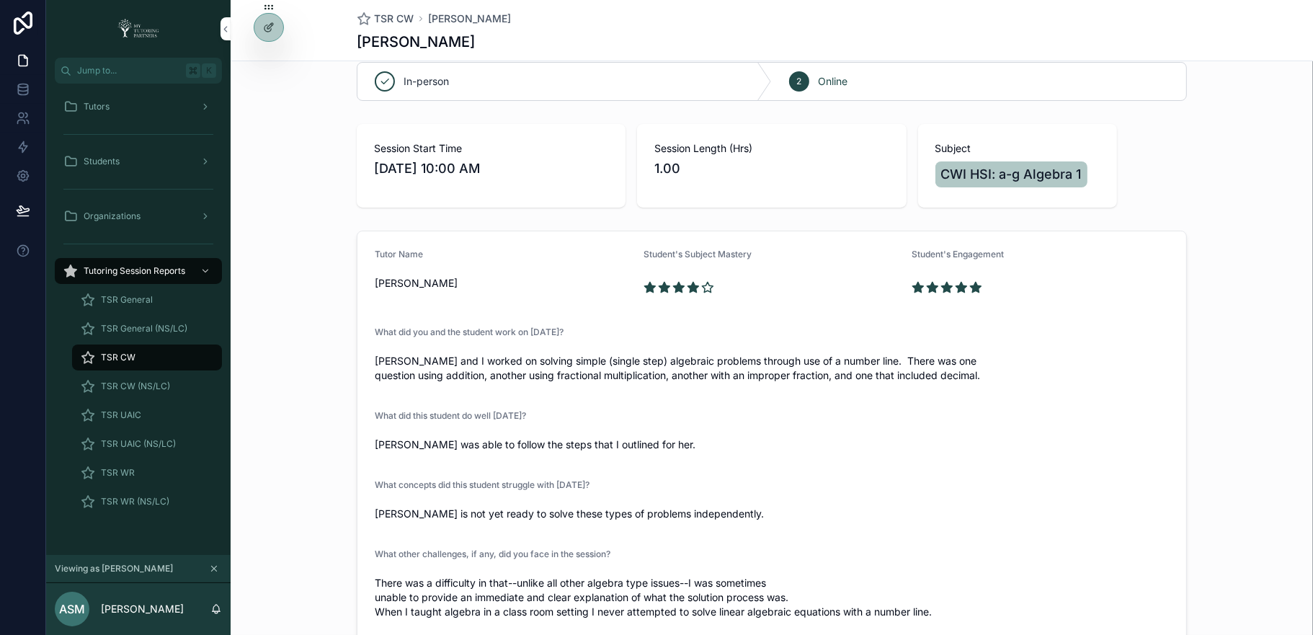
scroll to position [24, 0]
click at [271, 32] on icon at bounding box center [269, 28] width 12 height 12
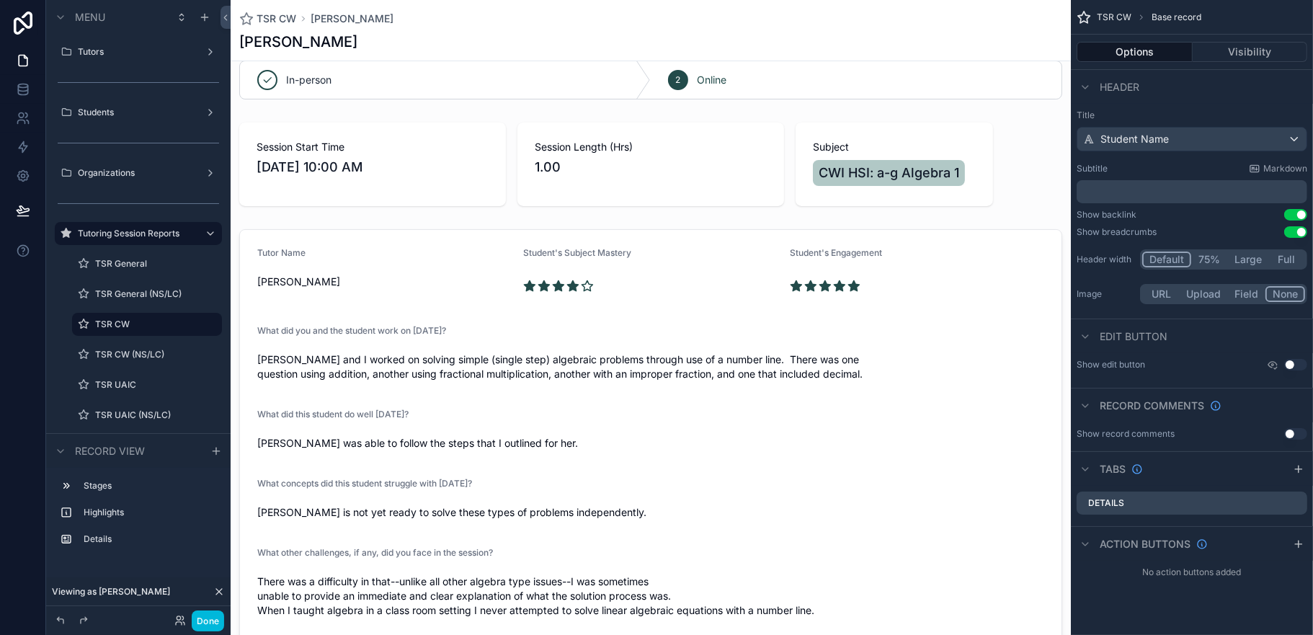
click at [211, 618] on button "Done" at bounding box center [208, 620] width 32 height 21
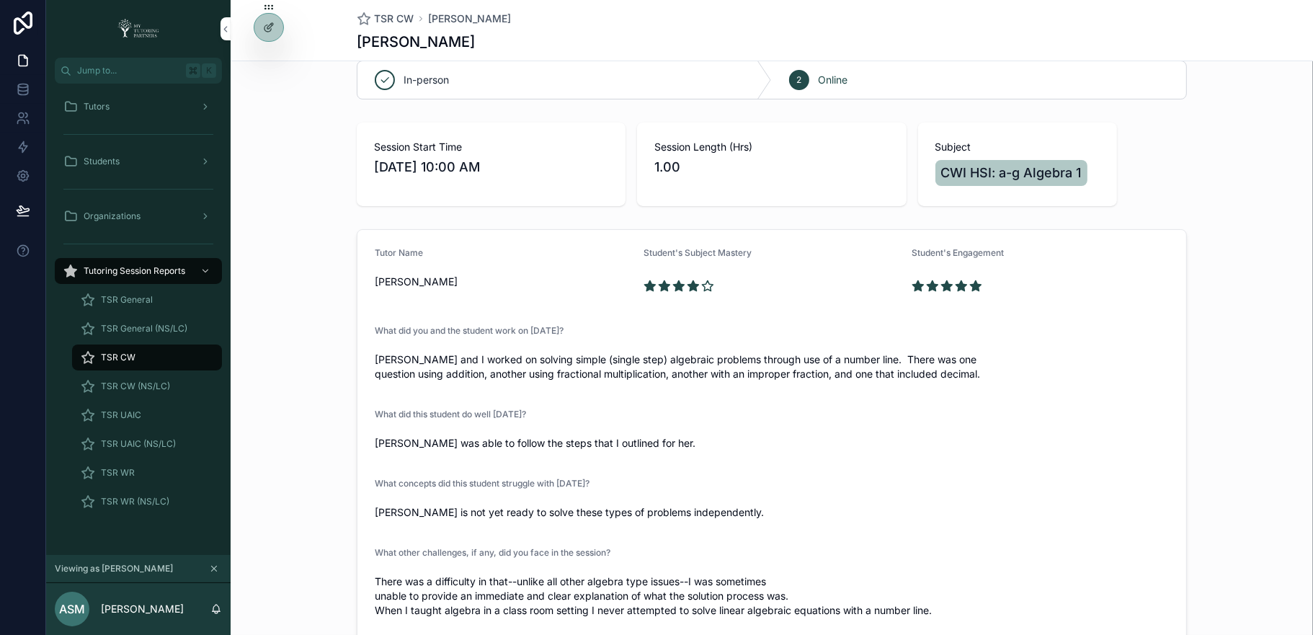
click at [149, 102] on div "Tutors" at bounding box center [138, 106] width 150 height 23
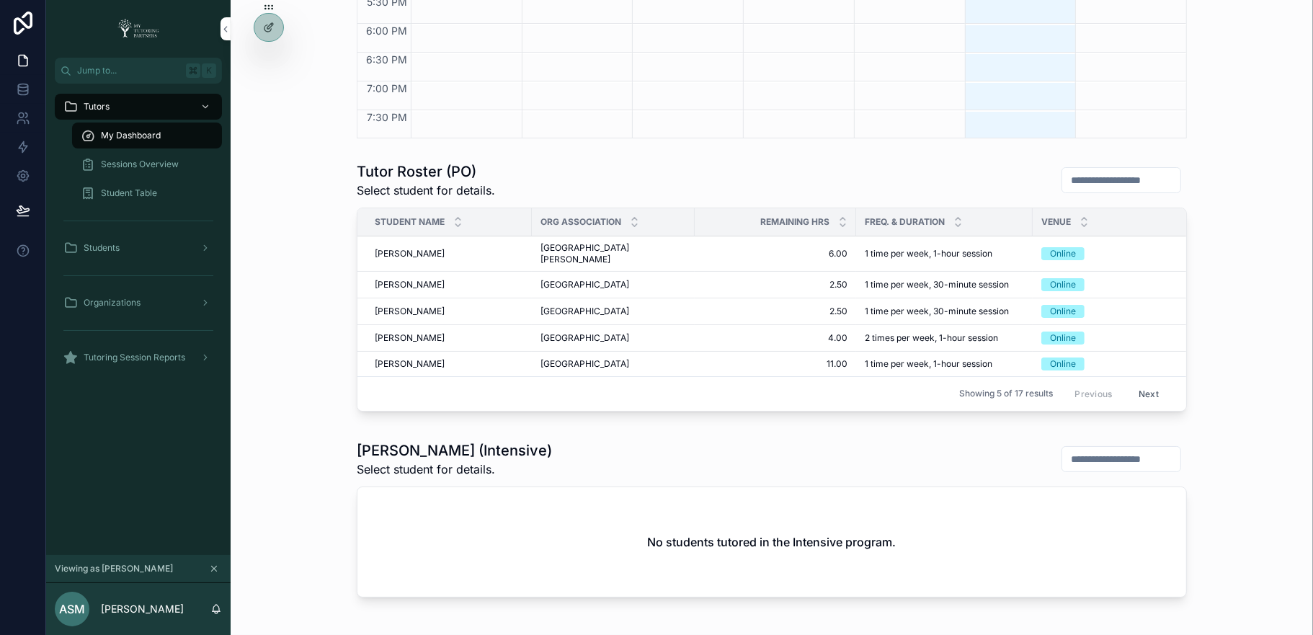
scroll to position [646, 0]
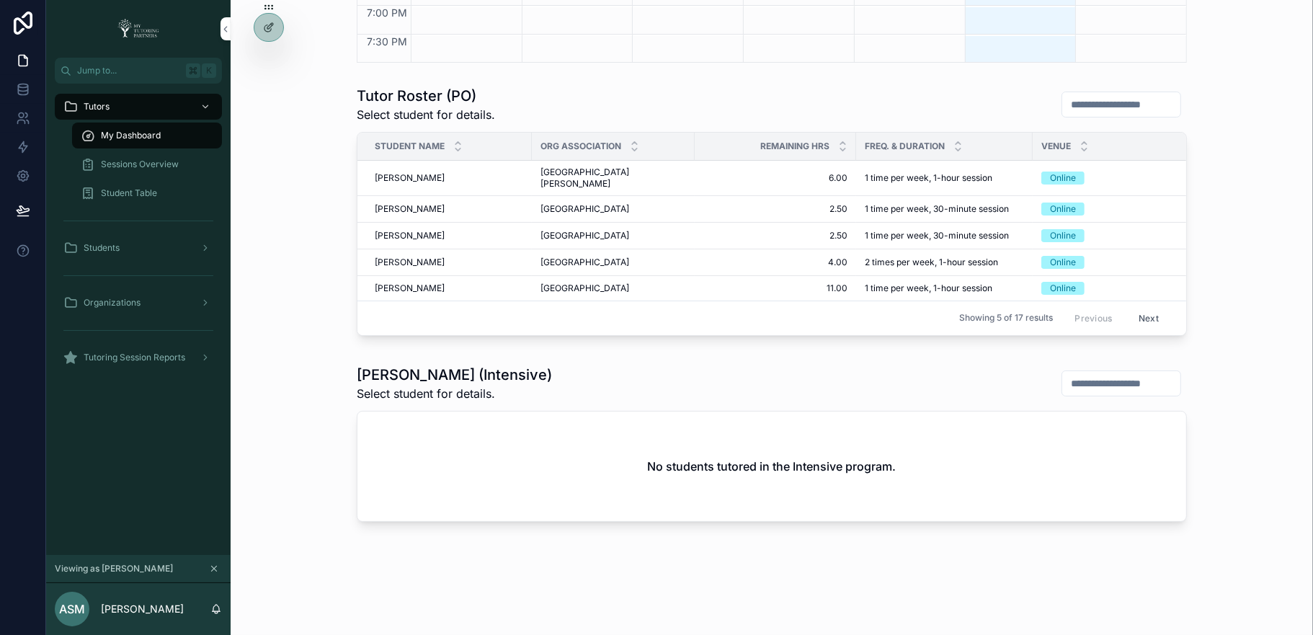
click at [156, 185] on div "Student Table" at bounding box center [147, 193] width 133 height 23
